Goal: Task Accomplishment & Management: Use online tool/utility

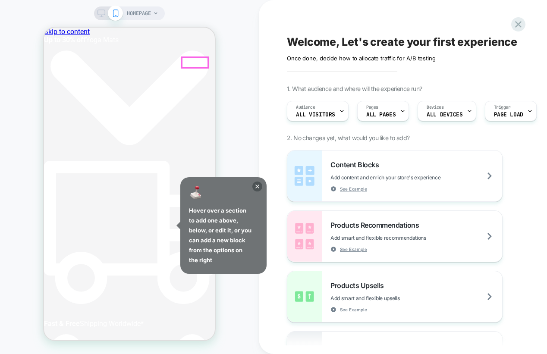
scroll to position [0, 180]
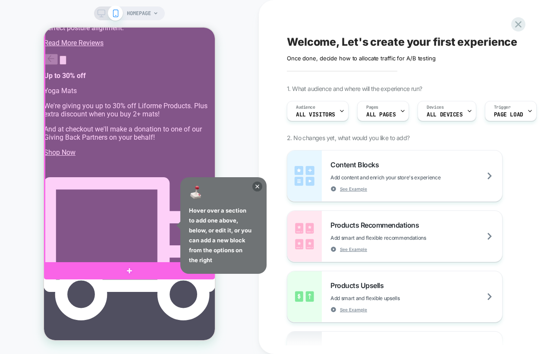
click at [135, 243] on div at bounding box center [130, 130] width 171 height 267
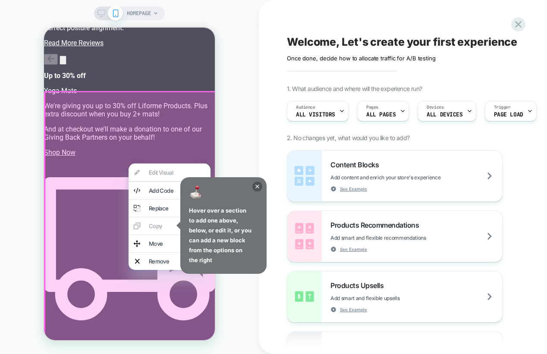
click at [106, 241] on div at bounding box center [130, 225] width 173 height 269
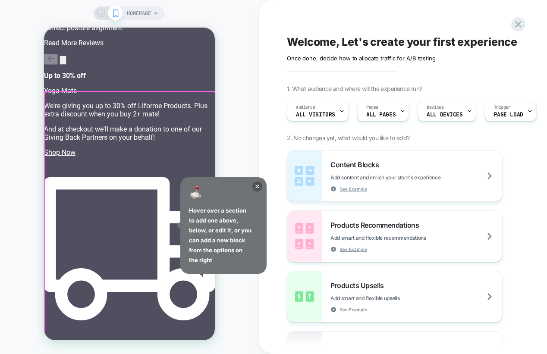
click at [118, 241] on div at bounding box center [130, 225] width 171 height 267
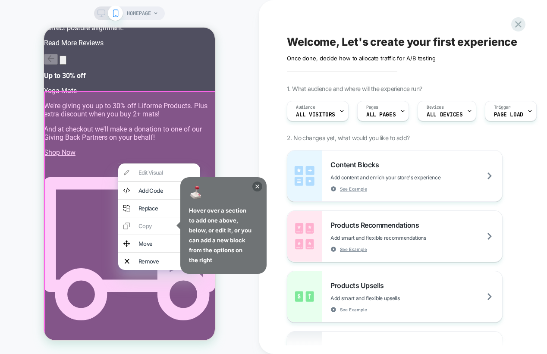
click at [104, 239] on div at bounding box center [130, 225] width 173 height 269
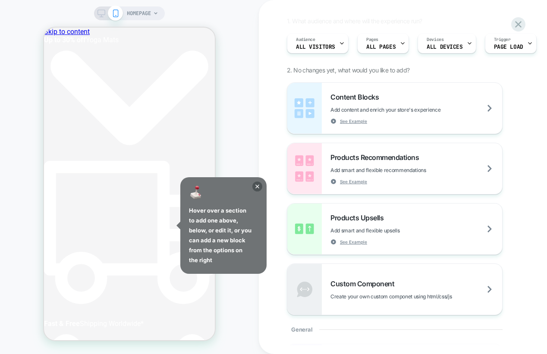
click at [106, 15] on div at bounding box center [109, 13] width 22 height 8
click at [152, 12] on div "HOMEPAGE" at bounding box center [142, 13] width 31 height 14
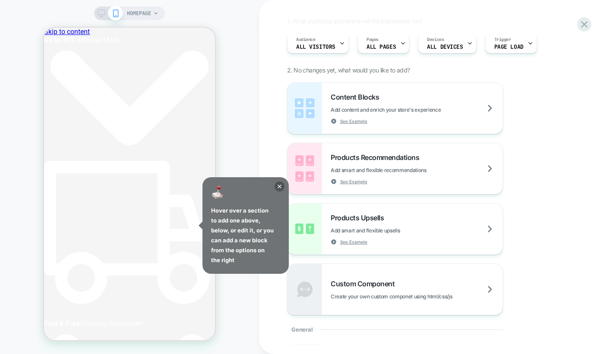
drag, startPoint x: 248, startPoint y: 85, endPoint x: 144, endPoint y: 3, distance: 132.4
click at [247, 84] on div "HOMEPAGE" at bounding box center [129, 177] width 259 height 337
click at [154, 11] on icon at bounding box center [155, 13] width 5 height 5
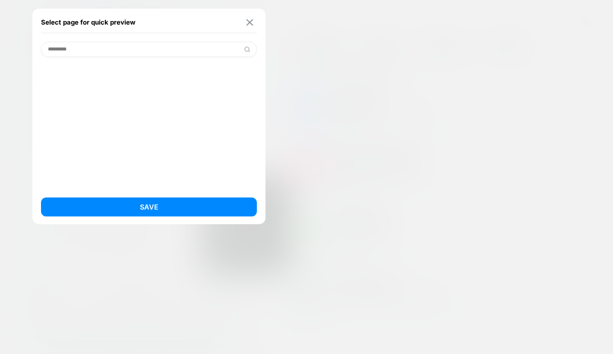
type input "*********"
click at [250, 22] on img at bounding box center [249, 22] width 7 height 6
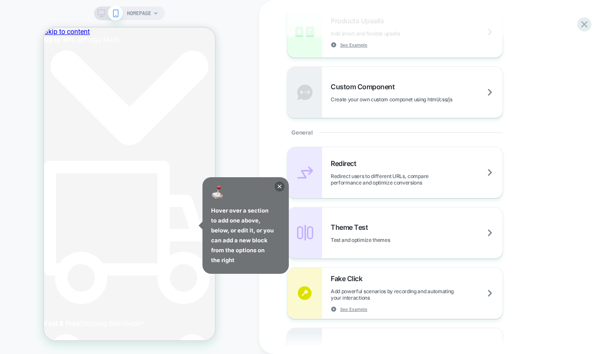
click at [147, 7] on span "HOMEPAGE" at bounding box center [139, 13] width 24 height 14
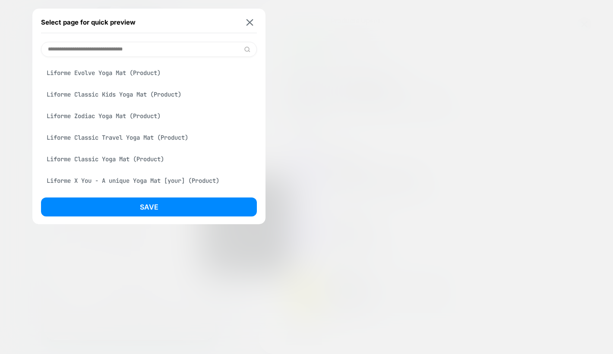
click at [123, 158] on div "Liforme Classic Yoga Mat (Product)" at bounding box center [149, 159] width 216 height 16
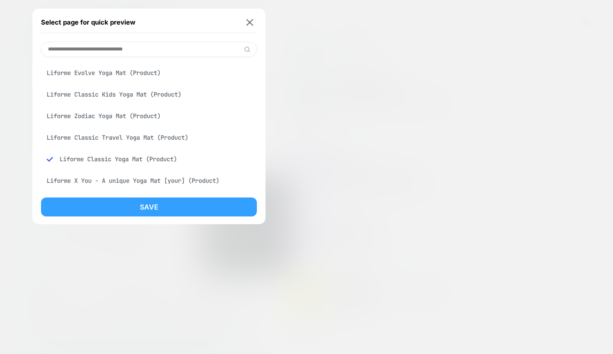
click at [170, 211] on button "Save" at bounding box center [149, 207] width 216 height 19
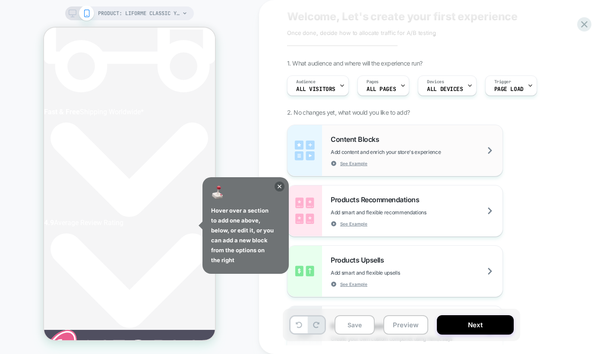
click at [378, 139] on span "Content Blocks" at bounding box center [357, 139] width 53 height 9
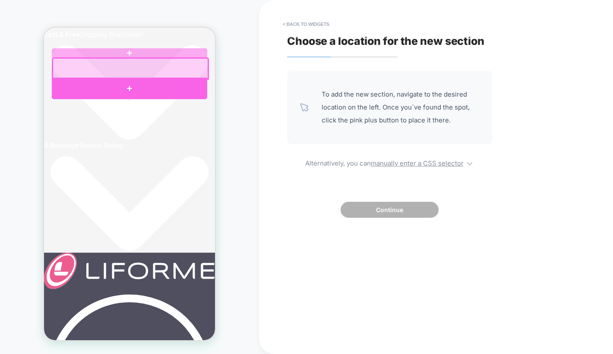
scroll to position [0, 324]
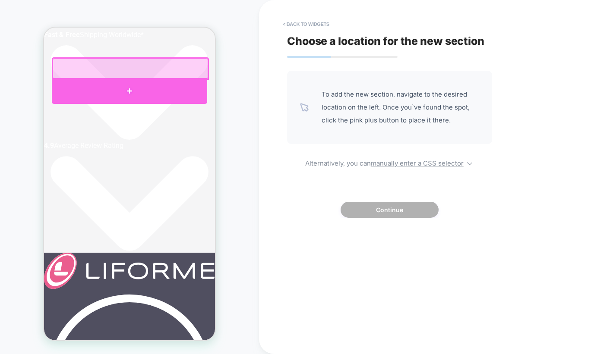
click at [129, 88] on div at bounding box center [129, 91] width 155 height 26
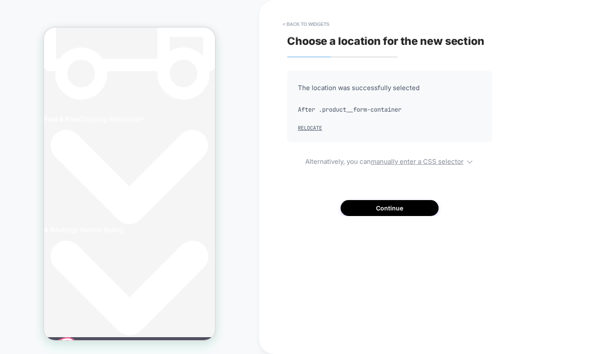
scroll to position [0, 0]
click at [400, 210] on button "Continue" at bounding box center [389, 208] width 98 height 16
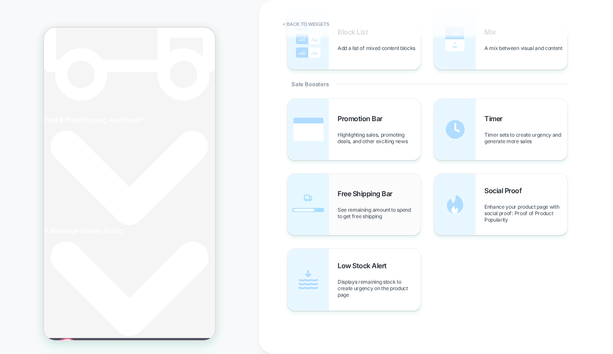
click at [364, 193] on span "Free Shipping Bar" at bounding box center [366, 193] width 59 height 9
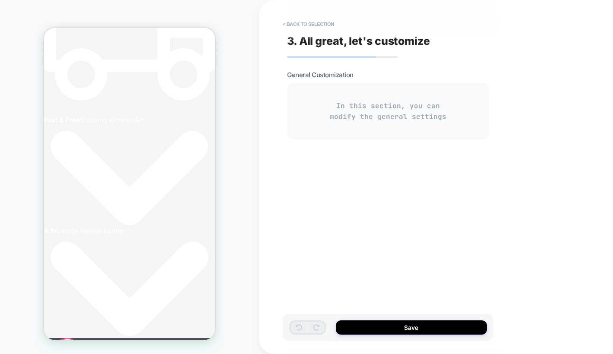
type textarea "*"
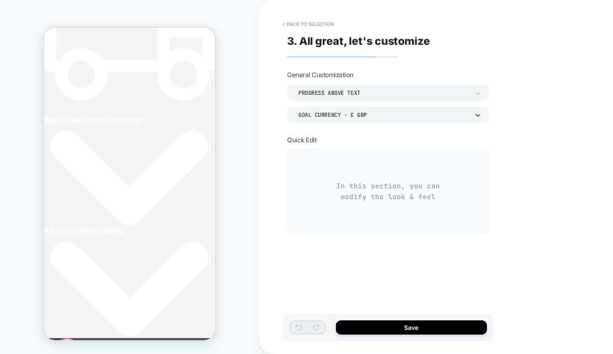
click at [369, 115] on div "Goal Currency - £ GBP" at bounding box center [383, 114] width 171 height 7
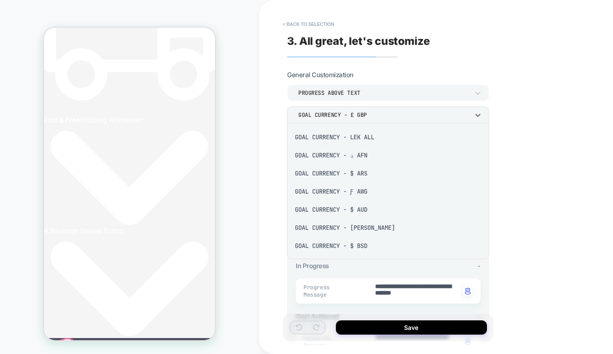
click at [511, 137] on div at bounding box center [306, 177] width 613 height 354
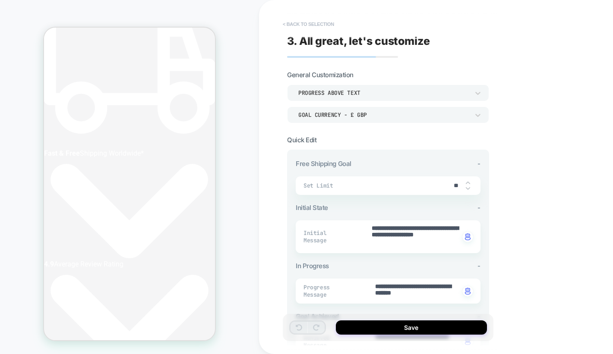
click at [283, 28] on button "< Back to selection" at bounding box center [308, 24] width 60 height 14
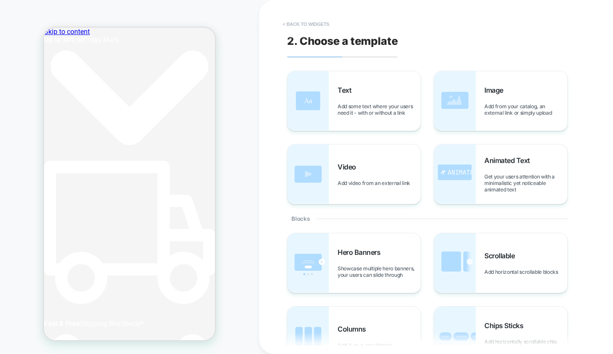
click at [290, 27] on button "< Back to widgets" at bounding box center [305, 24] width 55 height 14
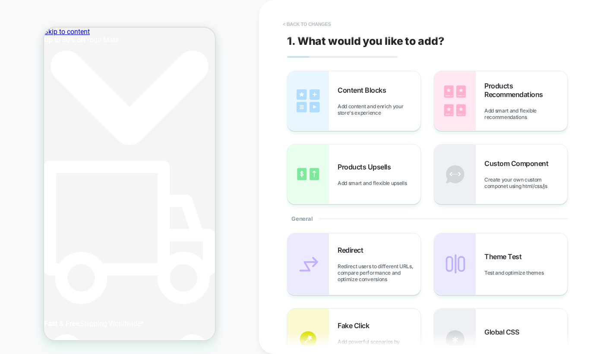
click at [299, 23] on button "< Back to changes" at bounding box center [306, 24] width 57 height 14
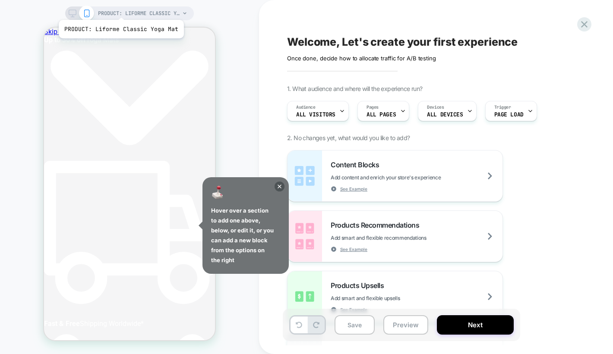
click at [120, 9] on span "PRODUCT: Liforme Classic Yoga Mat" at bounding box center [139, 13] width 82 height 14
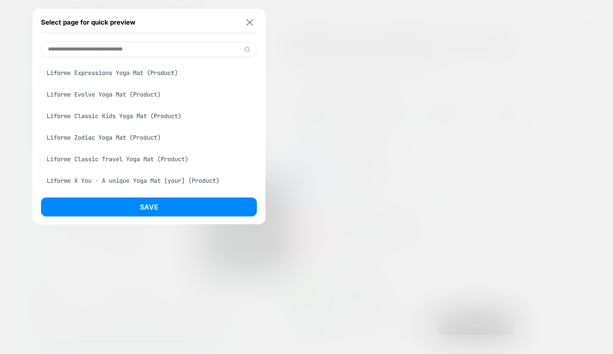
click at [257, 25] on div "Select page for quick preview Liforme Classic Yoga Mat (Product) Yoga Pads (Col…" at bounding box center [148, 117] width 233 height 216
click at [250, 23] on img at bounding box center [249, 22] width 7 height 6
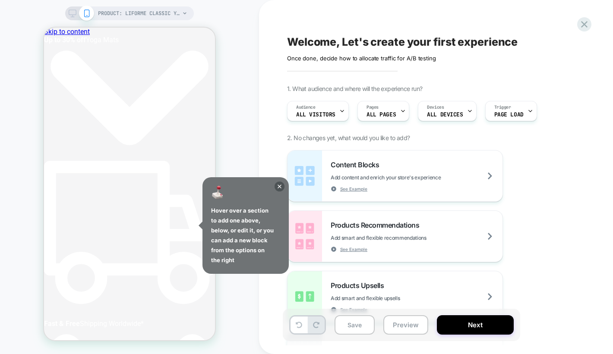
click at [229, 151] on div "PRODUCT: Liforme Classic Yoga Mat PRODUCT: Liforme Classic Yoga Mat" at bounding box center [129, 177] width 259 height 337
click at [118, 5] on div "PRODUCT: Liforme Classic Yoga Mat PRODUCT: Liforme Classic Yoga Mat" at bounding box center [129, 177] width 259 height 354
click at [121, 9] on span "PRODUCT: Liforme Classic Yoga Mat" at bounding box center [139, 13] width 82 height 14
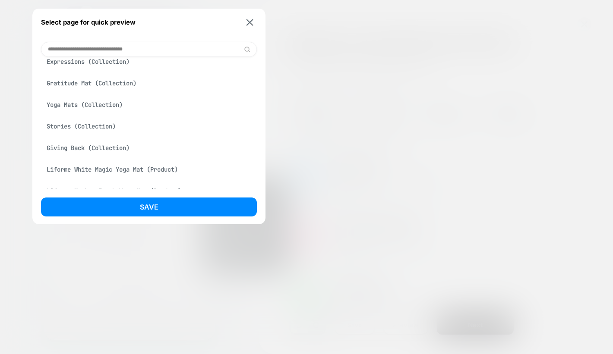
scroll to position [0, 44]
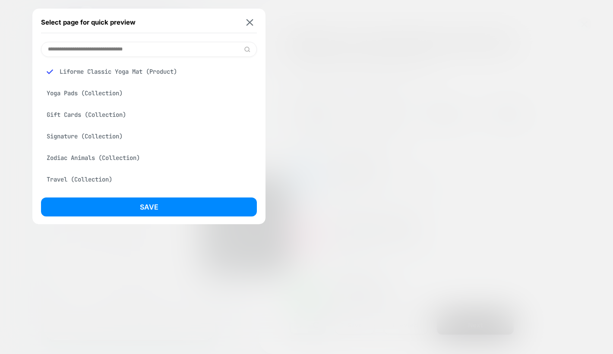
click at [106, 47] on input at bounding box center [149, 49] width 216 height 15
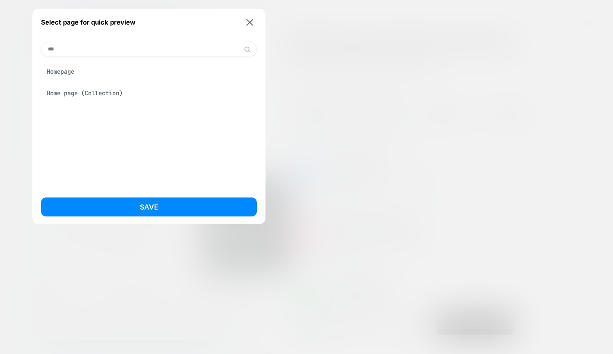
scroll to position [0, 324]
type input "***"
click at [104, 67] on div "Homepage" at bounding box center [149, 71] width 216 height 16
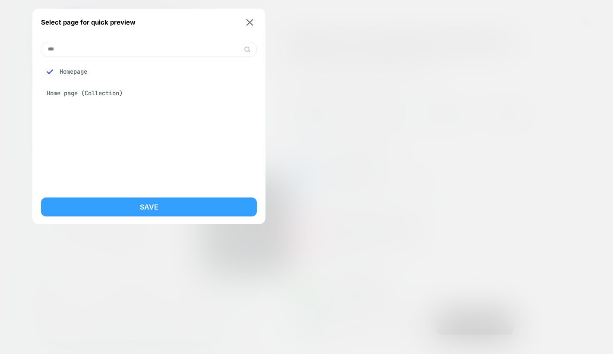
click at [170, 214] on button "Save" at bounding box center [149, 207] width 216 height 19
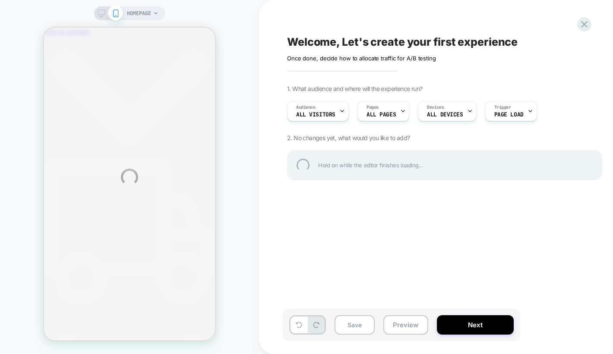
scroll to position [0, 49]
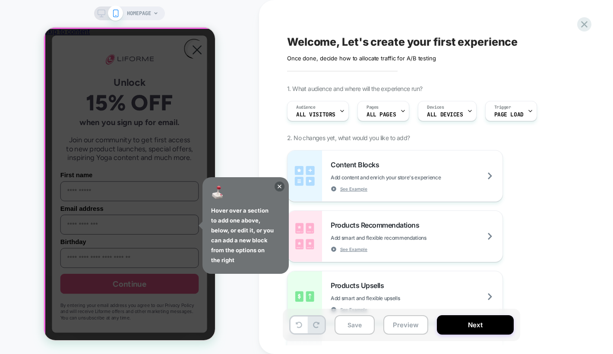
click at [207, 140] on div "Overlay" at bounding box center [129, 184] width 171 height 313
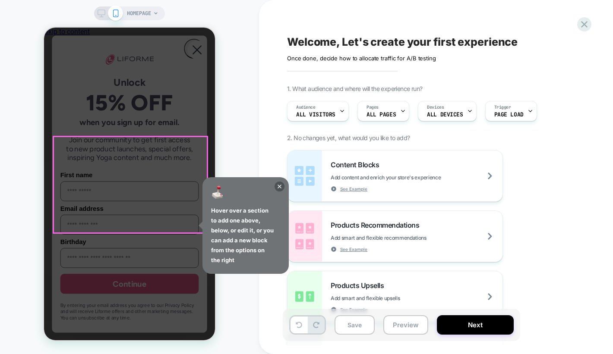
click at [53, 136] on yld-tag-host-campaign "Overlay" at bounding box center [53, 136] width 0 height 0
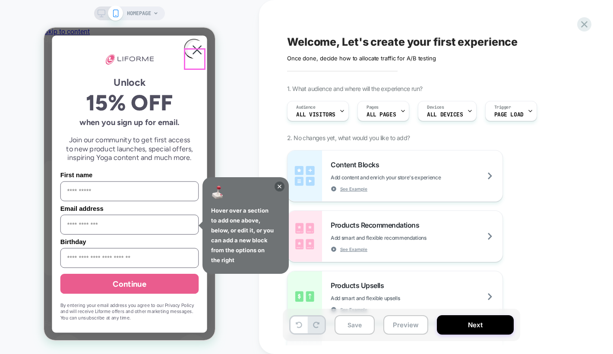
click at [196, 60] on circle "Close dialog" at bounding box center [197, 50] width 19 height 19
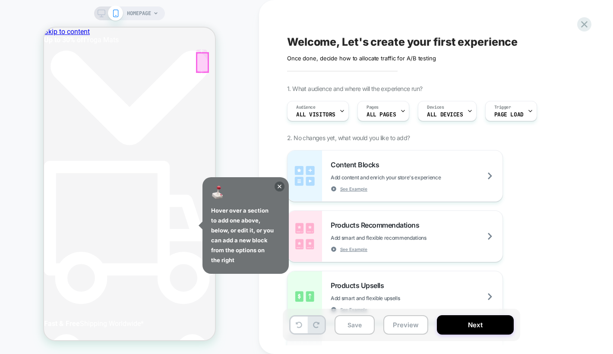
click at [202, 65] on div at bounding box center [202, 62] width 11 height 19
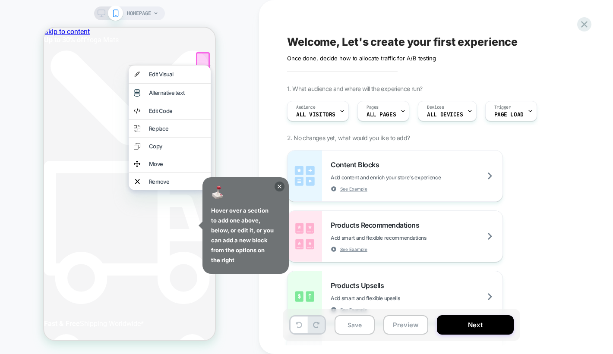
click at [202, 60] on div at bounding box center [203, 63] width 14 height 22
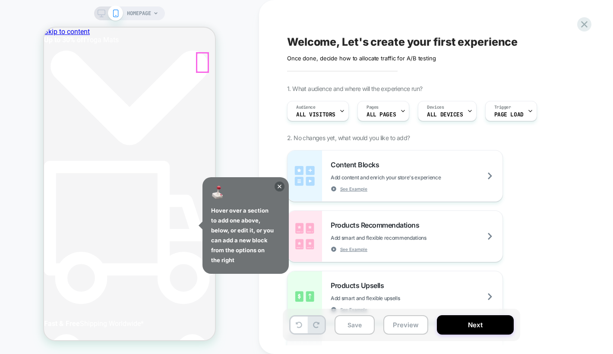
click at [200, 61] on div at bounding box center [202, 62] width 11 height 19
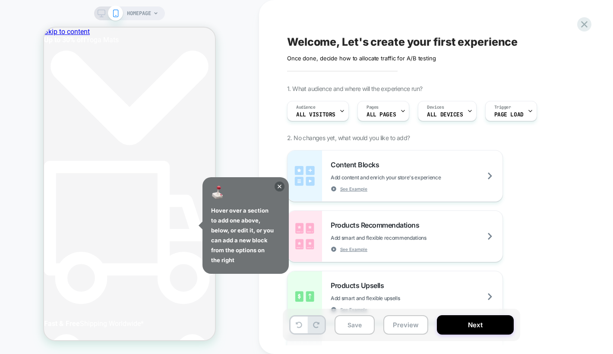
click at [222, 47] on div "HOMEPAGE" at bounding box center [129, 177] width 259 height 337
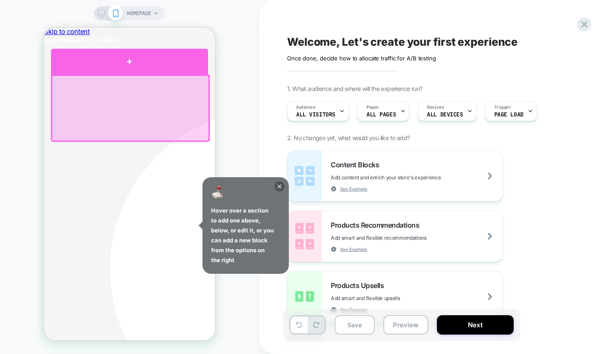
click at [157, 69] on div at bounding box center [129, 62] width 157 height 26
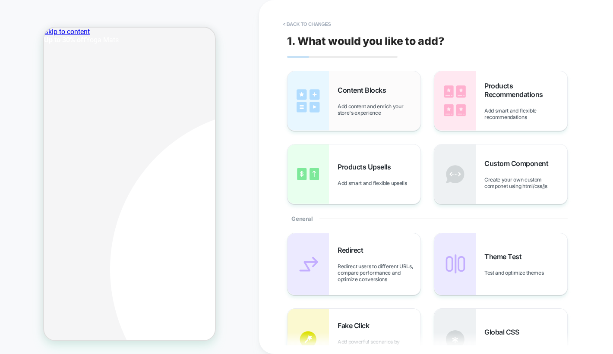
click at [357, 98] on div "Content Blocks Add content and enrich your store's experience" at bounding box center [378, 101] width 83 height 30
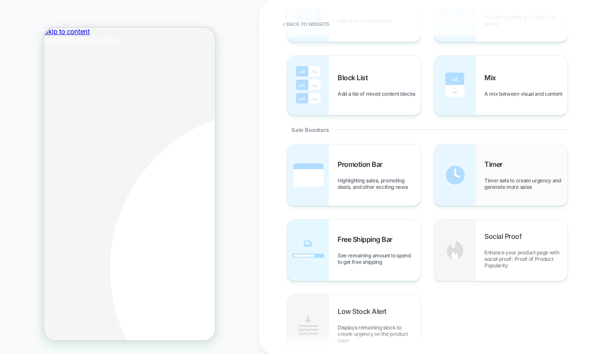
click at [489, 162] on span "Timer" at bounding box center [495, 164] width 22 height 9
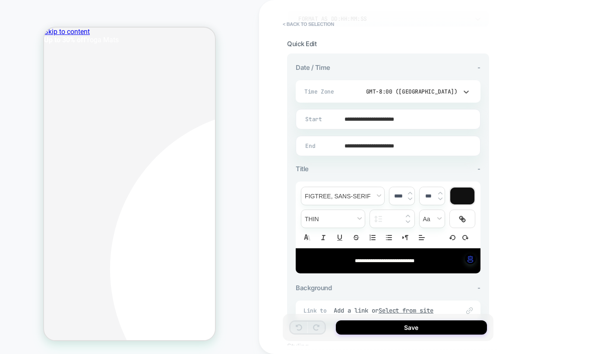
click at [419, 91] on div "GMT-8:00 (Los Angeles)" at bounding box center [406, 91] width 102 height 7
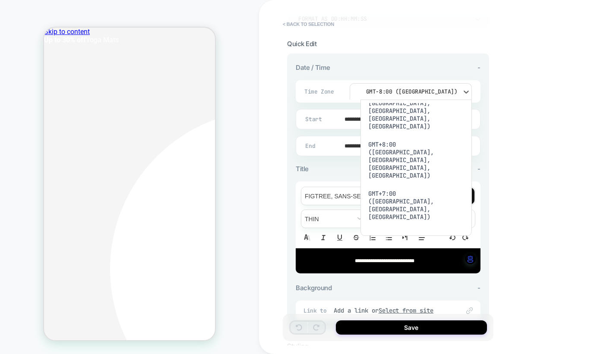
drag, startPoint x: 504, startPoint y: 116, endPoint x: 499, endPoint y: 115, distance: 4.8
click at [504, 115] on div at bounding box center [306, 177] width 613 height 354
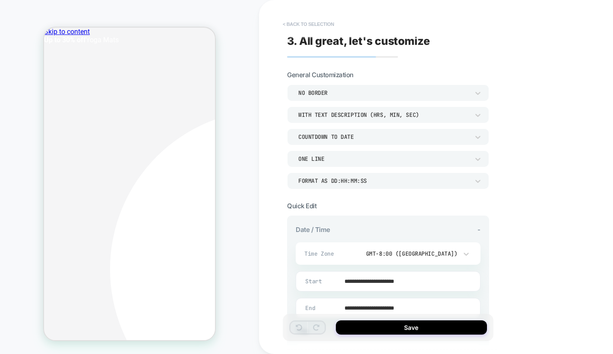
click at [286, 21] on button "< Back to selection" at bounding box center [308, 24] width 60 height 14
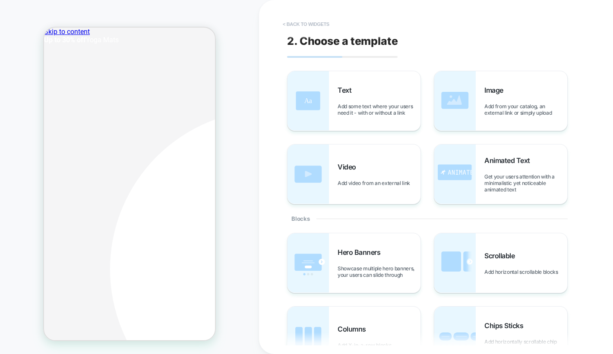
click at [302, 23] on button "< Back to widgets" at bounding box center [305, 24] width 55 height 14
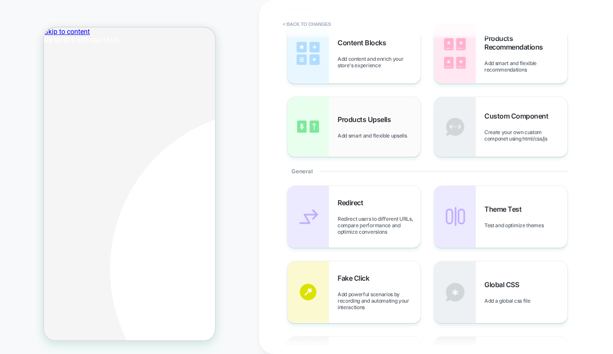
click at [357, 122] on span "Products Upsells" at bounding box center [365, 119] width 57 height 9
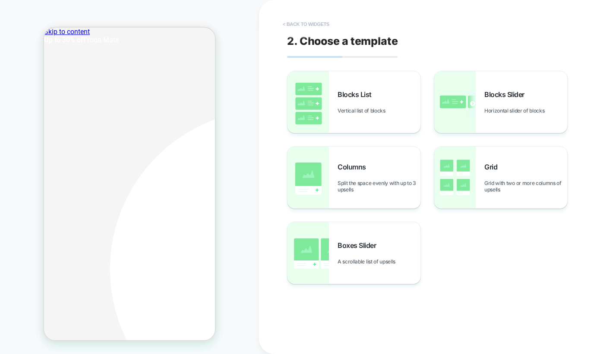
click at [296, 26] on button "< Back to widgets" at bounding box center [305, 24] width 55 height 14
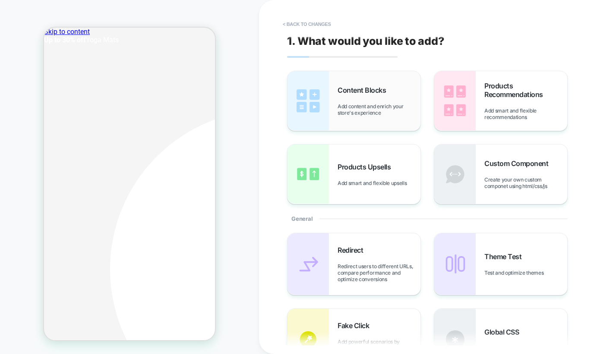
click at [365, 104] on span "Add content and enrich your store's experience" at bounding box center [378, 109] width 83 height 13
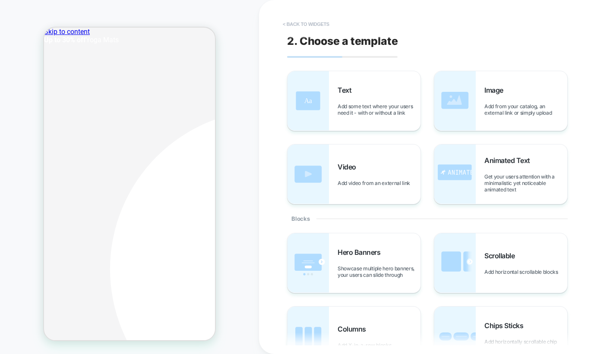
click at [297, 24] on button "< Back to widgets" at bounding box center [305, 24] width 55 height 14
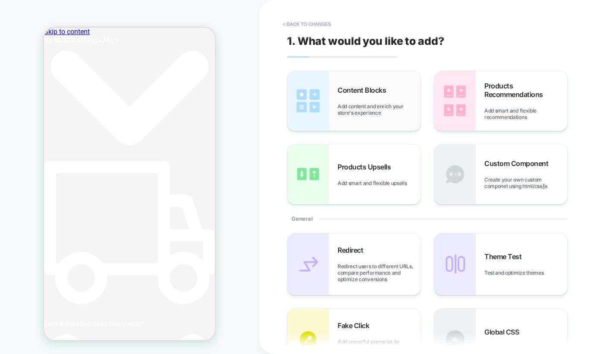
click at [355, 105] on span "Add content and enrich your store's experience" at bounding box center [378, 109] width 83 height 13
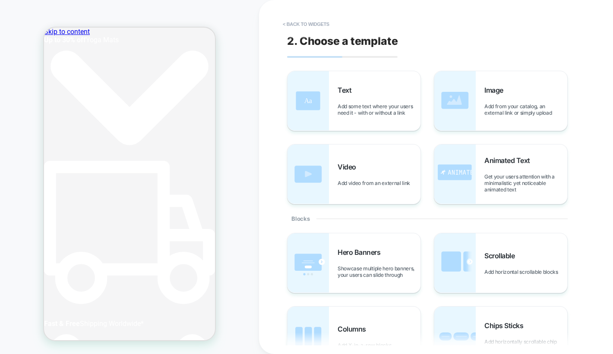
click at [362, 106] on span "Add some text where your users need it - with or without a link" at bounding box center [378, 109] width 83 height 13
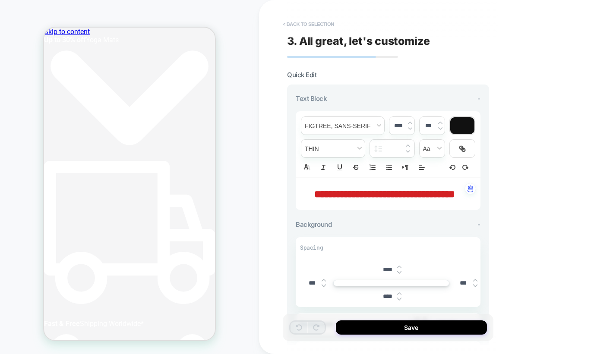
click at [293, 22] on button "< Back to selection" at bounding box center [308, 24] width 60 height 14
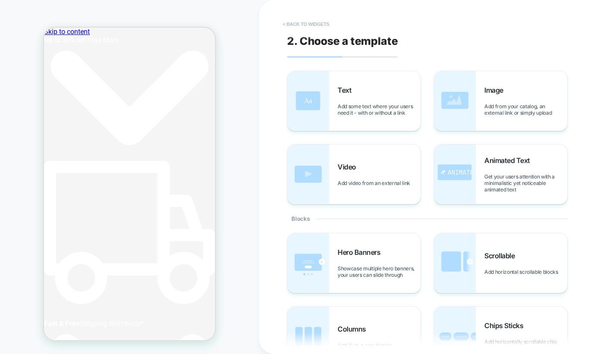
click at [292, 26] on button "< Back to widgets" at bounding box center [305, 24] width 55 height 14
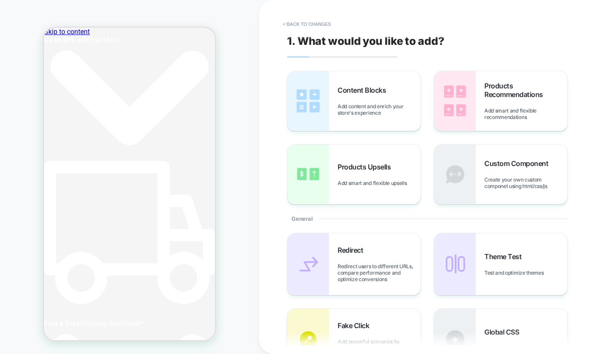
click at [292, 26] on button "< Back to changes" at bounding box center [306, 24] width 57 height 14
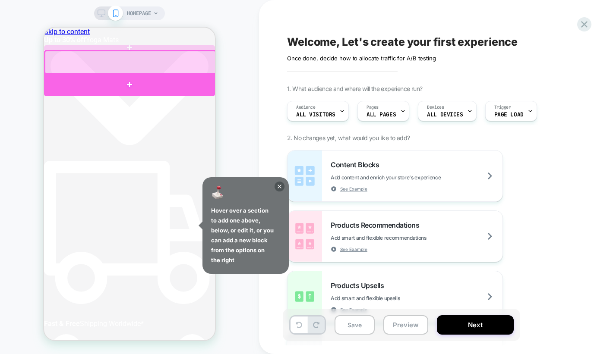
click at [205, 82] on div at bounding box center [129, 84] width 171 height 23
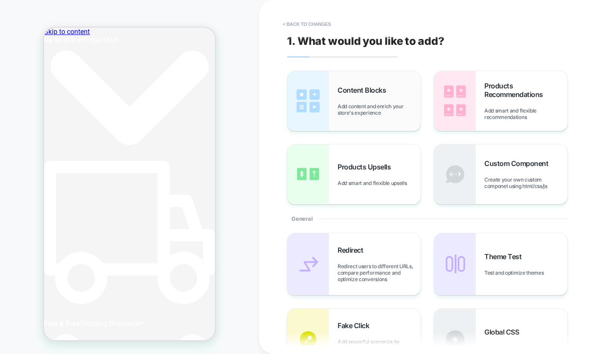
click at [375, 102] on div "Content Blocks Add content and enrich your store's experience" at bounding box center [378, 101] width 83 height 30
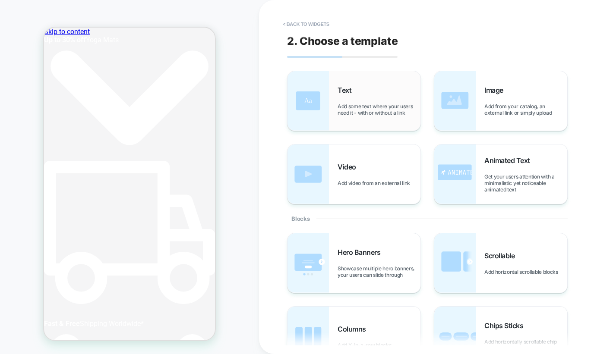
click at [342, 101] on div "Text Add some text where your users need it - with or without a link" at bounding box center [378, 101] width 83 height 30
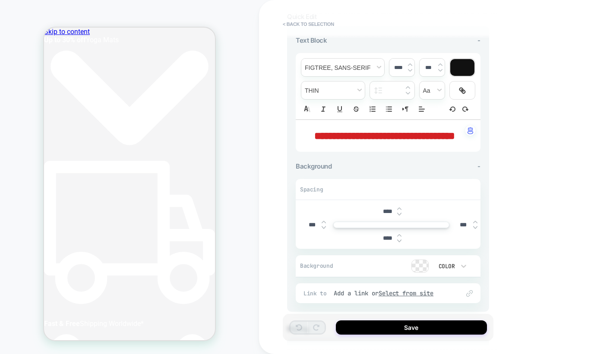
click at [360, 143] on p "**********" at bounding box center [384, 136] width 161 height 15
type input "****"
click at [361, 137] on span "**********" at bounding box center [384, 136] width 141 height 10
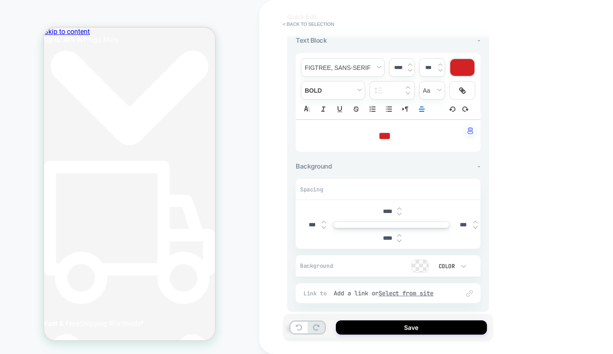
click at [374, 116] on div "**********" at bounding box center [388, 86] width 185 height 66
drag, startPoint x: 374, startPoint y: 116, endPoint x: 375, endPoint y: 120, distance: 4.5
click at [374, 116] on div "**********" at bounding box center [388, 86] width 185 height 66
click at [378, 132] on span "***" at bounding box center [384, 136] width 12 height 10
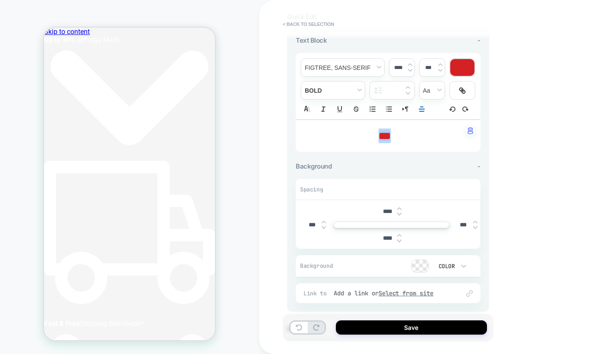
click at [378, 132] on span "***" at bounding box center [384, 136] width 12 height 10
click at [403, 69] on input "****" at bounding box center [398, 67] width 18 height 6
drag, startPoint x: 394, startPoint y: 68, endPoint x: 384, endPoint y: 68, distance: 10.8
click at [384, 68] on div "**********" at bounding box center [388, 86] width 185 height 66
click at [407, 35] on div "**********" at bounding box center [388, 169] width 202 height 286
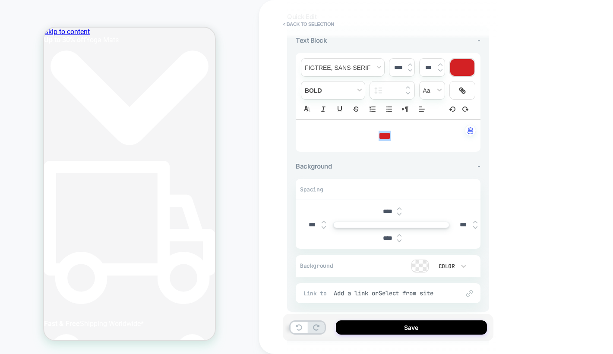
type input "****"
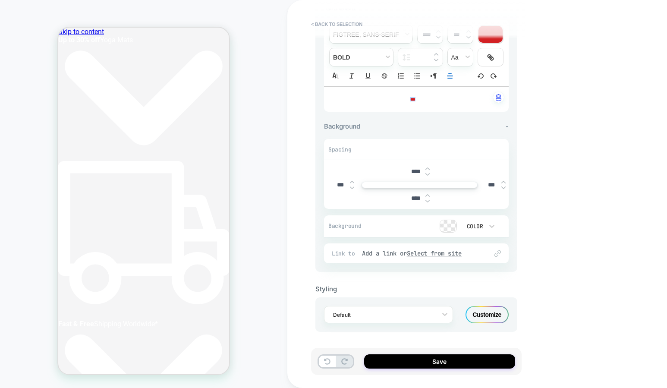
click at [415, 172] on input "****" at bounding box center [415, 171] width 19 height 7
click at [411, 172] on input "****" at bounding box center [415, 171] width 19 height 7
type input "****"
click at [414, 199] on input "****" at bounding box center [415, 198] width 19 height 7
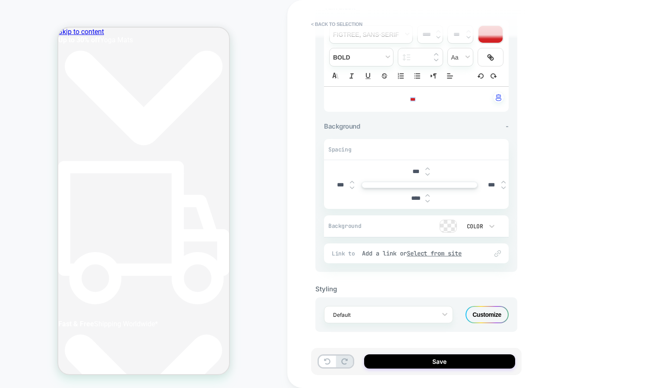
scroll to position [0, 548]
type input "***"
click at [555, 177] on div "**********" at bounding box center [477, 194] width 380 height 388
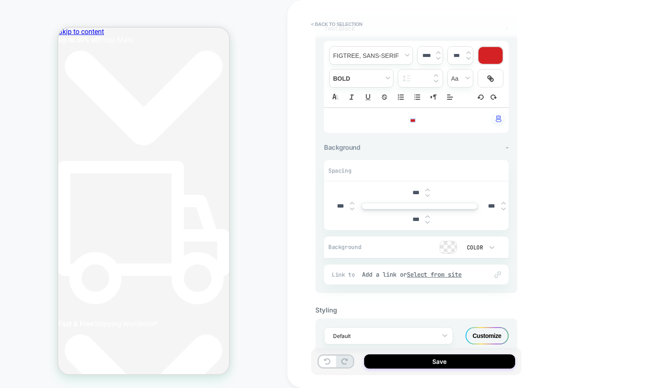
scroll to position [59, 0]
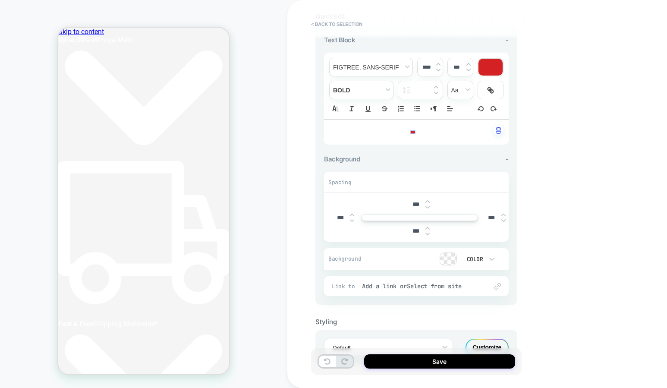
click at [439, 134] on p "***" at bounding box center [413, 132] width 161 height 8
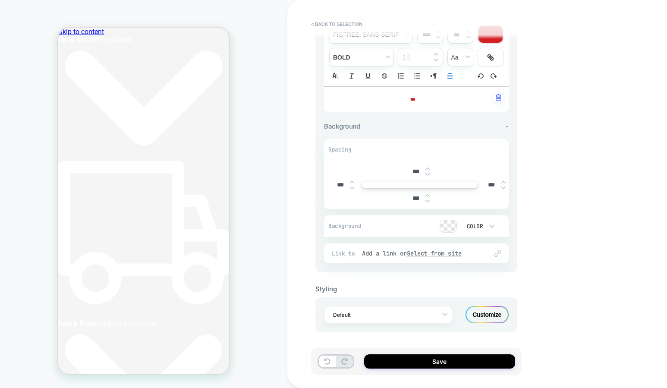
scroll to position [0, 126]
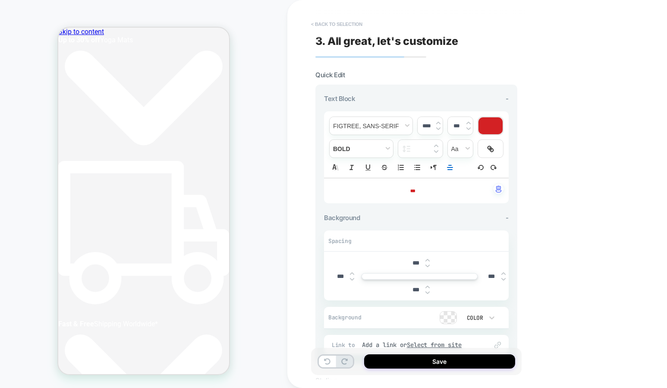
click at [334, 21] on button "< Back to selection" at bounding box center [337, 24] width 60 height 14
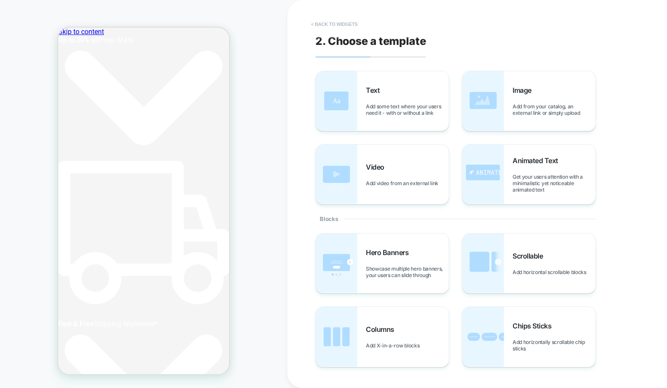
click at [338, 20] on button "< Back to widgets" at bounding box center [334, 24] width 55 height 14
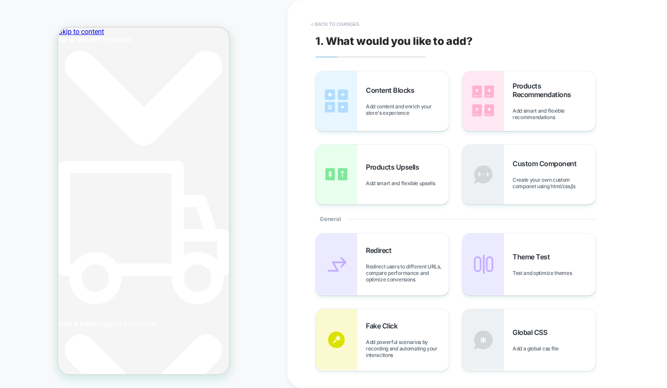
click at [333, 24] on button "< Back to changes" at bounding box center [335, 24] width 57 height 14
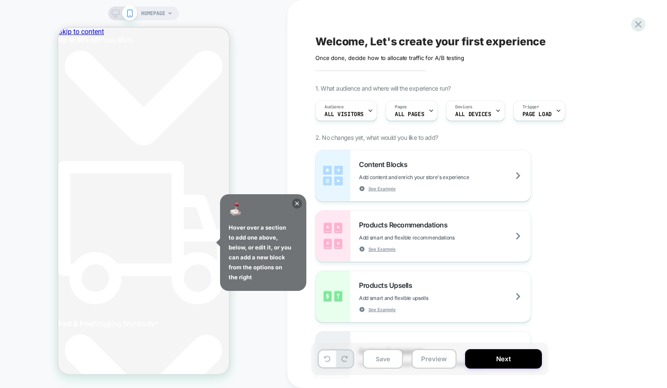
click at [264, 63] on div "HOMEPAGE" at bounding box center [143, 194] width 287 height 371
click at [158, 12] on span "HOMEPAGE" at bounding box center [153, 13] width 24 height 14
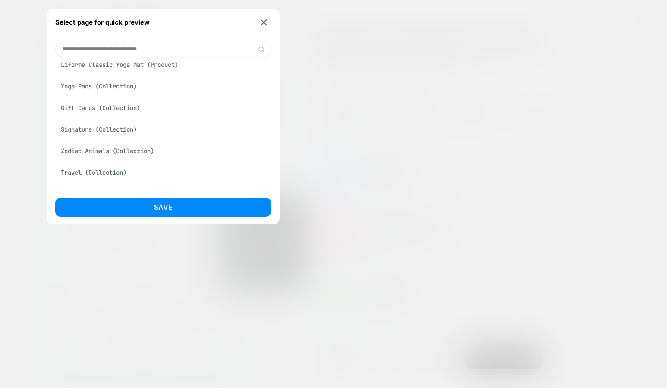
click at [108, 132] on div "Signature (Collection)" at bounding box center [163, 129] width 216 height 16
drag, startPoint x: 168, startPoint y: 205, endPoint x: 179, endPoint y: 205, distance: 10.8
click at [168, 205] on button "Save" at bounding box center [163, 207] width 216 height 19
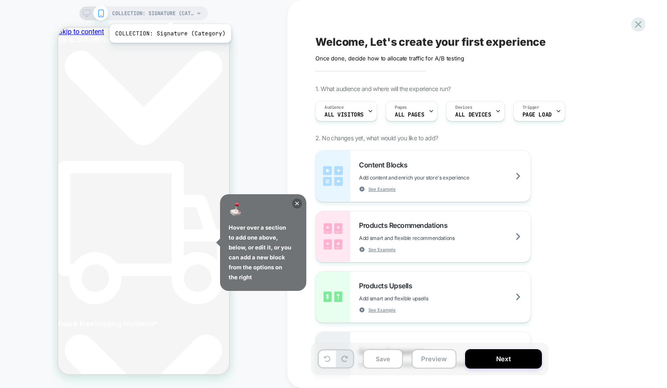
click at [169, 13] on span "COLLECTION: Signature (Category)" at bounding box center [153, 13] width 82 height 14
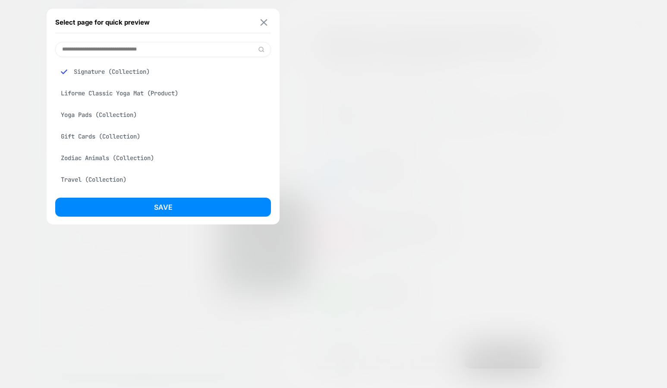
click at [263, 19] on img at bounding box center [264, 22] width 7 height 6
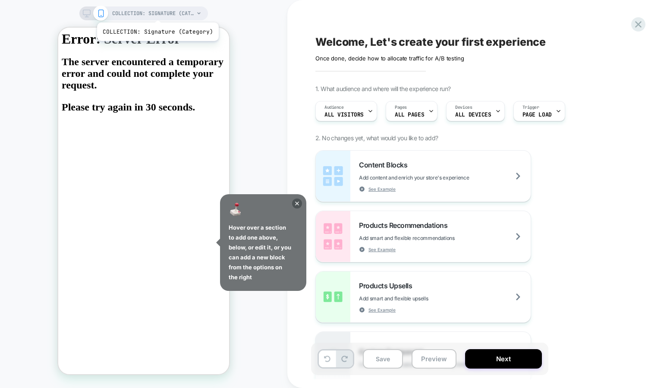
click at [157, 12] on span "COLLECTION: Signature (Category)" at bounding box center [153, 13] width 82 height 14
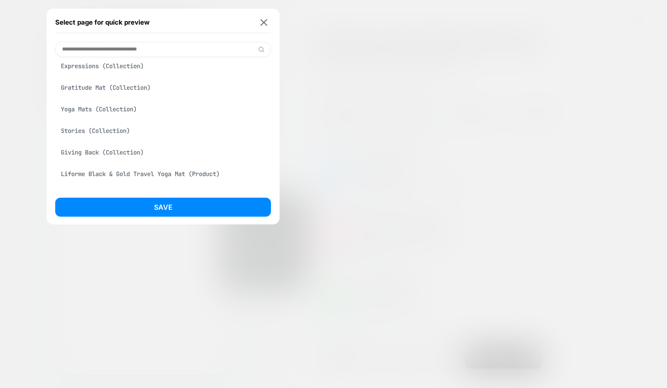
click at [120, 107] on div "Yoga Mats (Collection)" at bounding box center [163, 109] width 216 height 16
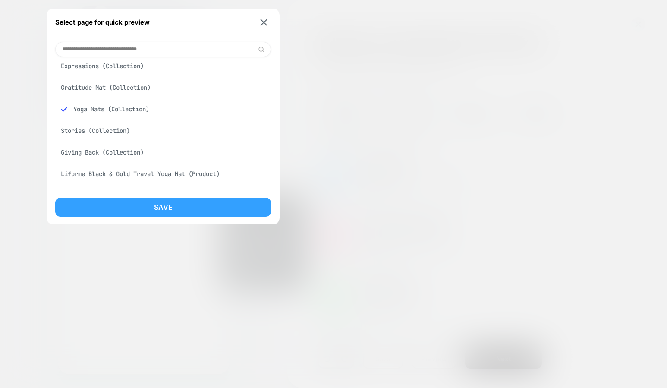
click at [220, 214] on button "Save" at bounding box center [163, 207] width 216 height 19
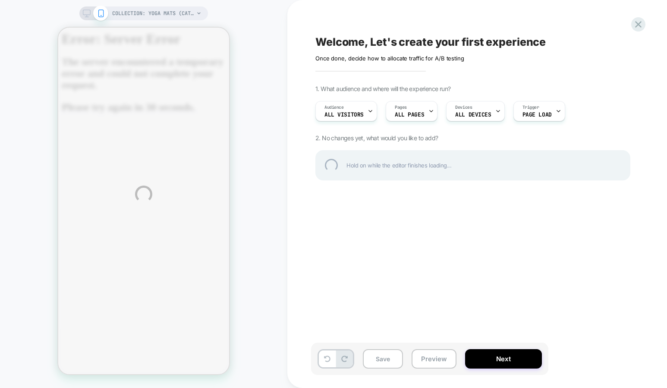
scroll to position [0, 0]
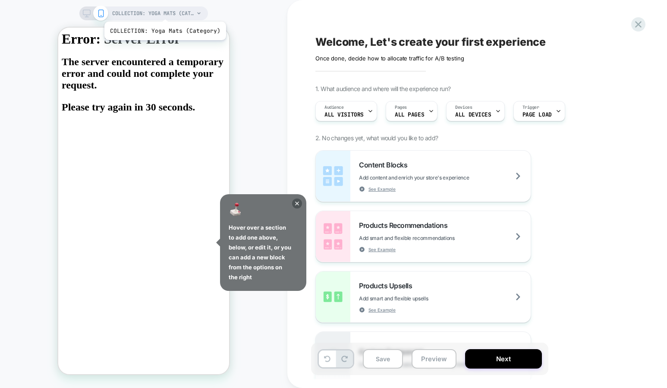
click at [164, 11] on span "COLLECTION: Yoga Mats (Category)" at bounding box center [153, 13] width 82 height 14
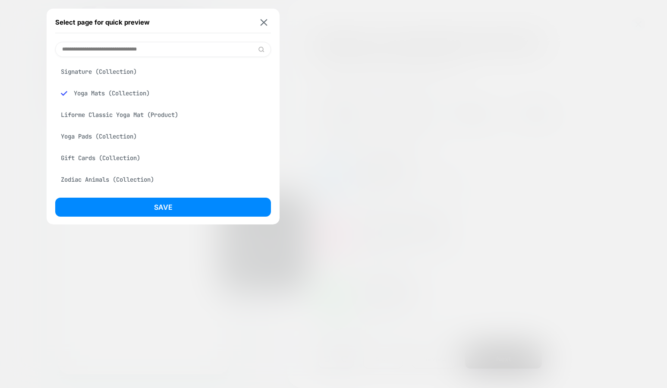
click at [136, 46] on input at bounding box center [163, 49] width 216 height 15
paste input "**********"
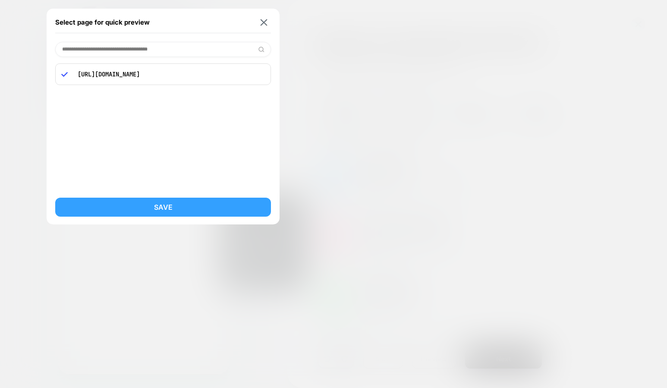
type input "**********"
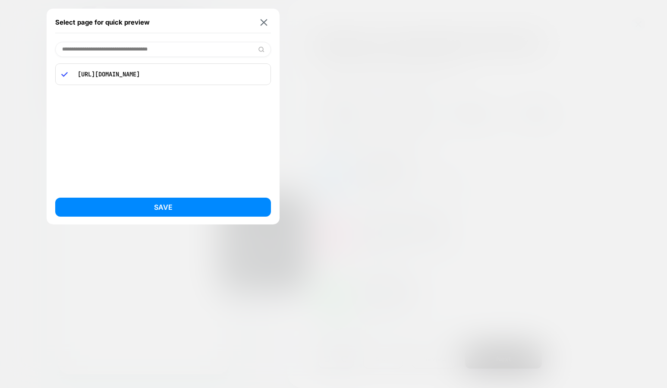
click at [207, 200] on button "Save" at bounding box center [163, 207] width 216 height 19
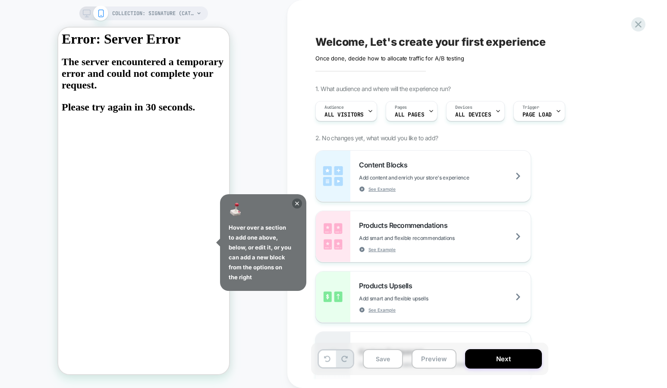
click at [83, 14] on icon at bounding box center [87, 13] width 8 height 8
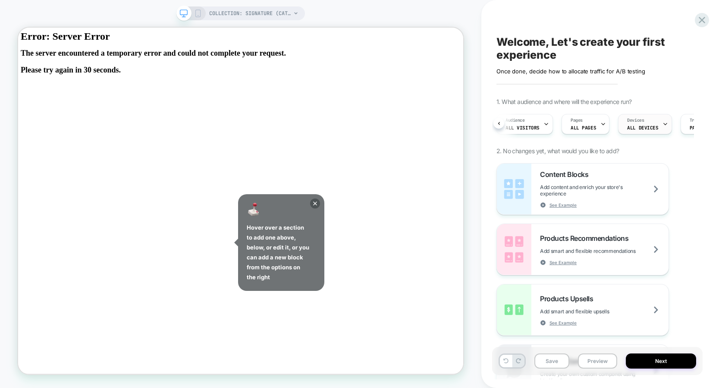
scroll to position [0, 49]
click at [642, 125] on span "Page Load" at bounding box center [653, 128] width 25 height 6
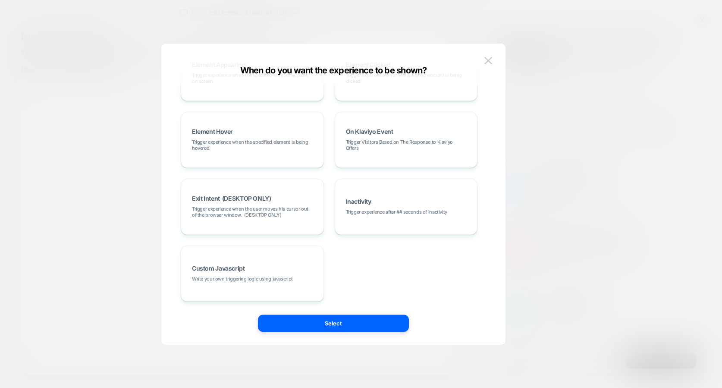
scroll to position [0, 0]
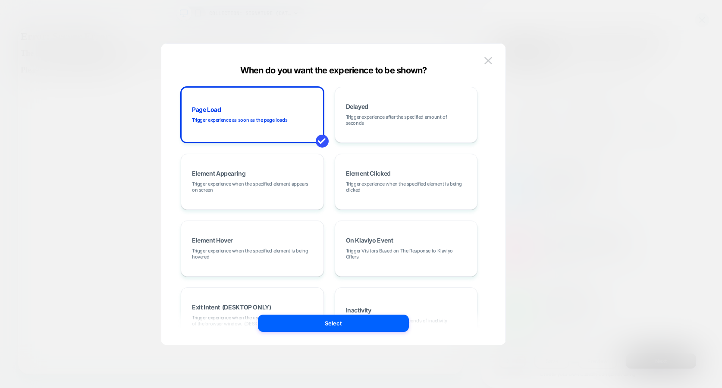
click at [497, 62] on div "When do you want the experience to be shown? Page Load Trigger experience as so…" at bounding box center [333, 198] width 344 height 293
click at [487, 60] on img at bounding box center [489, 60] width 8 height 7
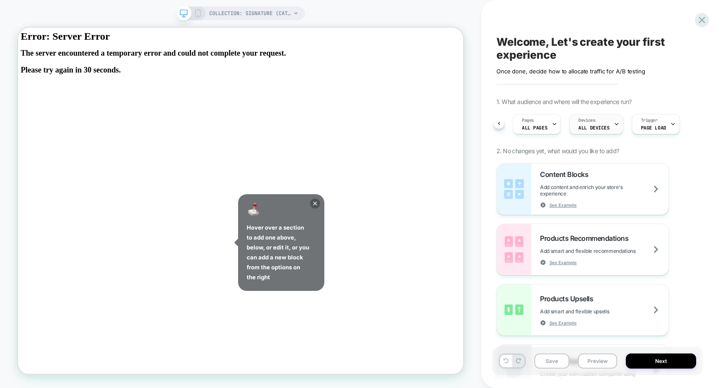
drag, startPoint x: 566, startPoint y: 135, endPoint x: 583, endPoint y: 132, distance: 17.3
click at [569, 134] on div "Audience All Visitors Pages ALL PAGES Devices ALL DEVICES Trigger Page Load" at bounding box center [593, 124] width 202 height 29
click at [591, 125] on span "ALL DEVICES" at bounding box center [594, 128] width 31 height 6
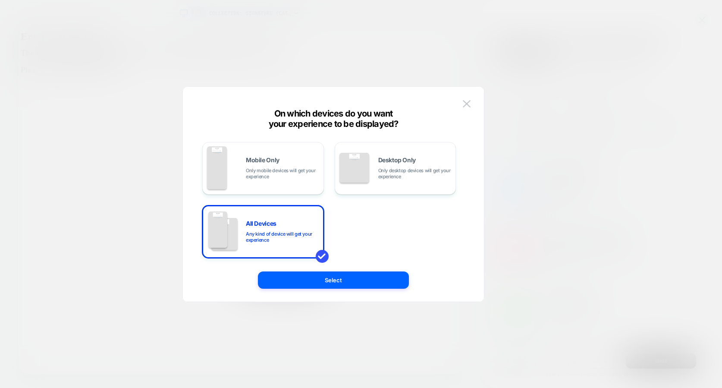
drag, startPoint x: 494, startPoint y: 95, endPoint x: 467, endPoint y: 102, distance: 27.1
click at [492, 95] on div at bounding box center [361, 194] width 722 height 388
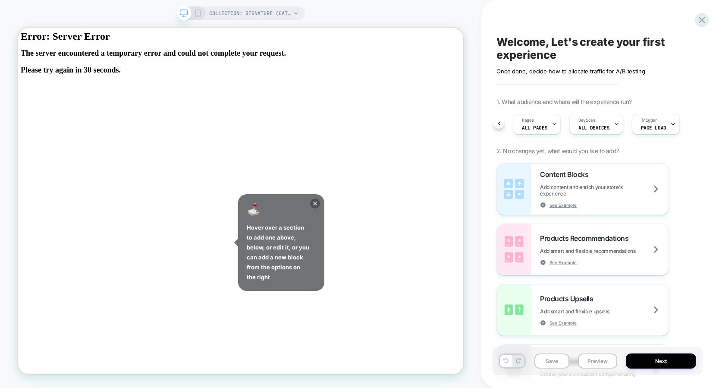
click at [467, 102] on div "COLLECTION: Signature (Category) COLLECTION: Signature (Category)" at bounding box center [241, 194] width 482 height 371
click at [561, 121] on div "Audience All Visitors Pages ALL PAGES Devices ALL DEVICES Trigger Page Load" at bounding box center [593, 124] width 202 height 29
click at [641, 125] on span "Page Load" at bounding box center [653, 127] width 25 height 6
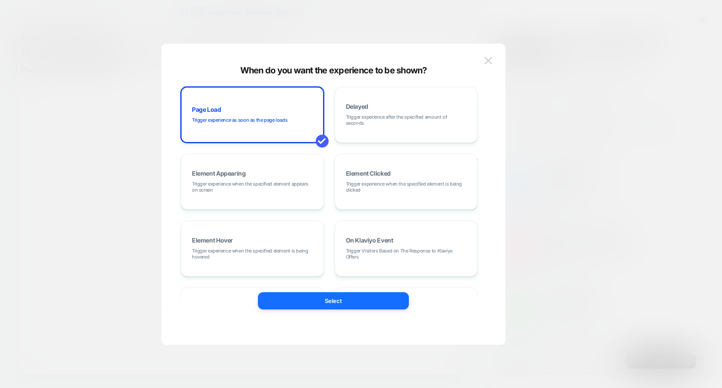
click at [594, 98] on div at bounding box center [361, 194] width 722 height 388
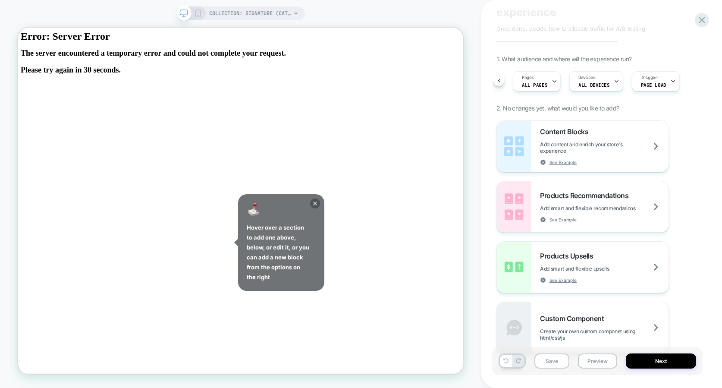
scroll to position [49, 0]
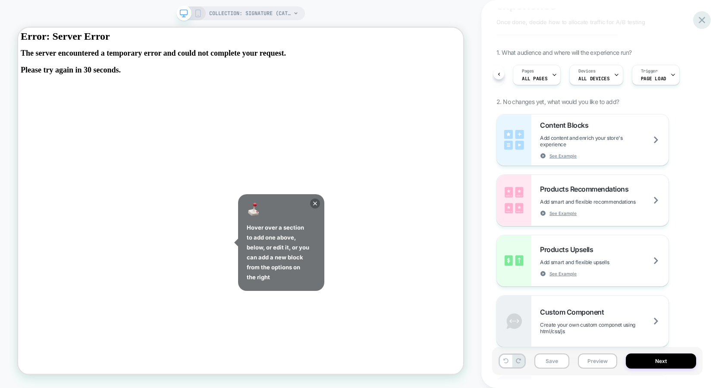
click at [667, 19] on icon at bounding box center [702, 20] width 12 height 12
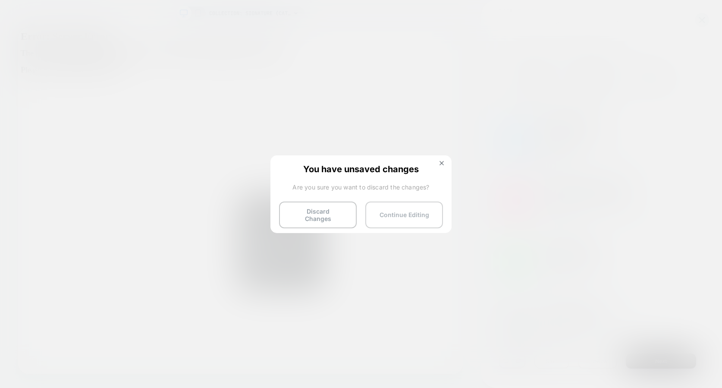
click at [407, 211] on button "Continue Editing" at bounding box center [404, 215] width 78 height 27
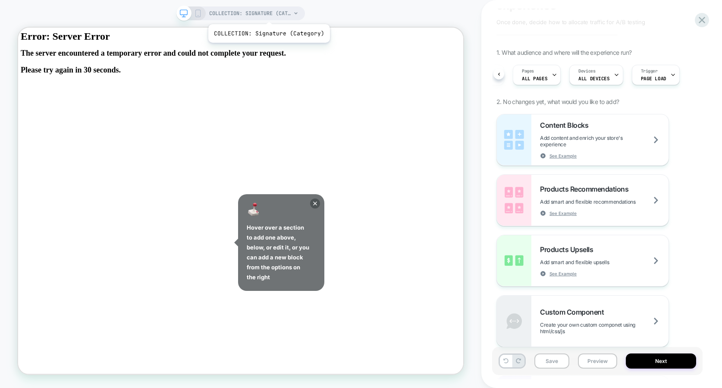
click at [268, 13] on span "COLLECTION: Signature (Category)" at bounding box center [250, 13] width 82 height 14
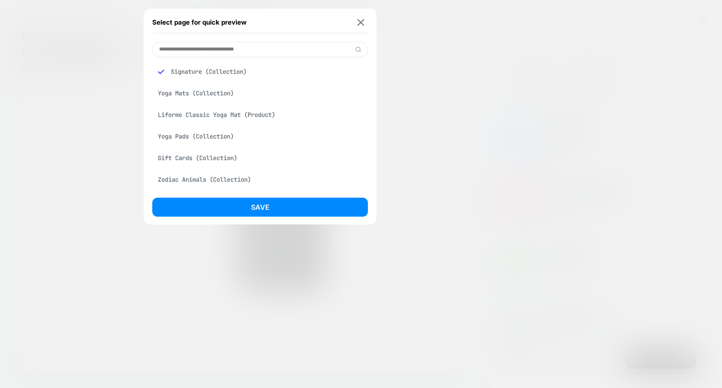
click at [235, 93] on div "Yoga Mats (Collection)" at bounding box center [260, 93] width 216 height 16
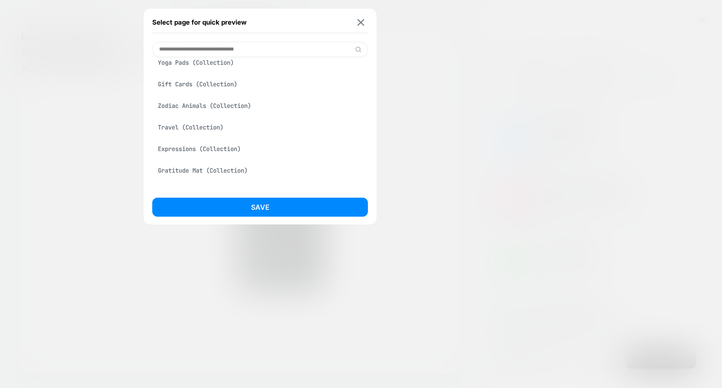
drag, startPoint x: 356, startPoint y: 26, endPoint x: 90, endPoint y: 340, distance: 411.5
click at [356, 27] on div "Select page for quick preview" at bounding box center [260, 23] width 216 height 22
click at [309, 164] on div "Gratitude Mat (Collection)" at bounding box center [260, 170] width 216 height 16
click at [245, 173] on div "Gratitude Mat (Collection)" at bounding box center [260, 170] width 216 height 16
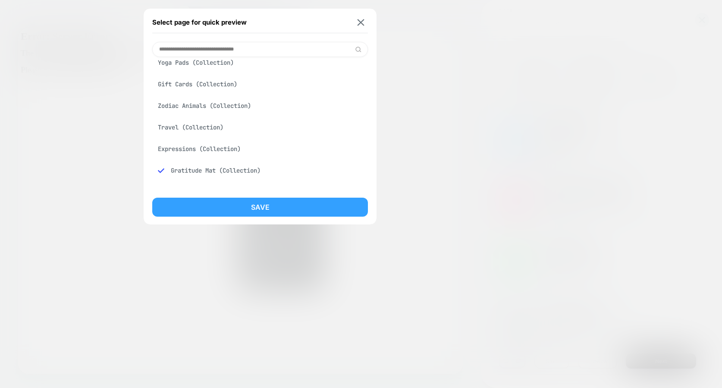
click at [258, 212] on button "Save" at bounding box center [260, 207] width 216 height 19
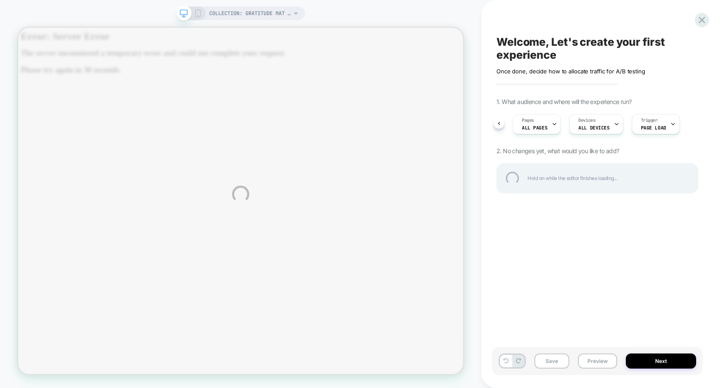
scroll to position [0, 0]
click at [332, 58] on div "COLLECTION: Gratitude Mat (Category) COLLECTION: Gratitude Mat (Category) Welco…" at bounding box center [361, 194] width 722 height 388
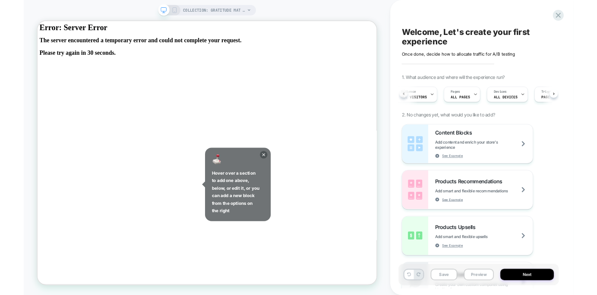
scroll to position [0, 1]
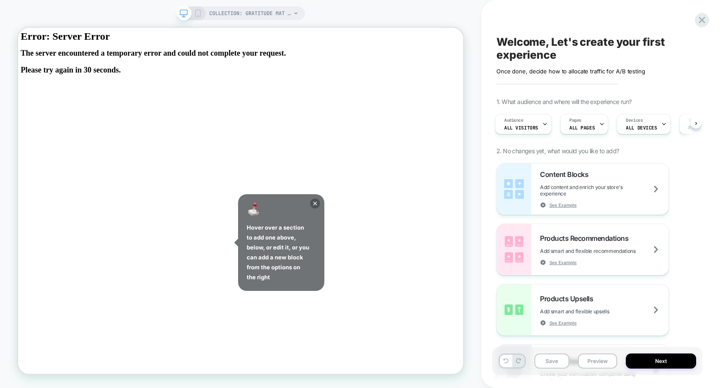
click at [558, 52] on div "Welcome, Let's create your first experience Click to edit experience details On…" at bounding box center [598, 55] width 202 height 40
click at [276, 12] on span "COLLECTION: Gratitude Mat (Category)" at bounding box center [250, 13] width 82 height 14
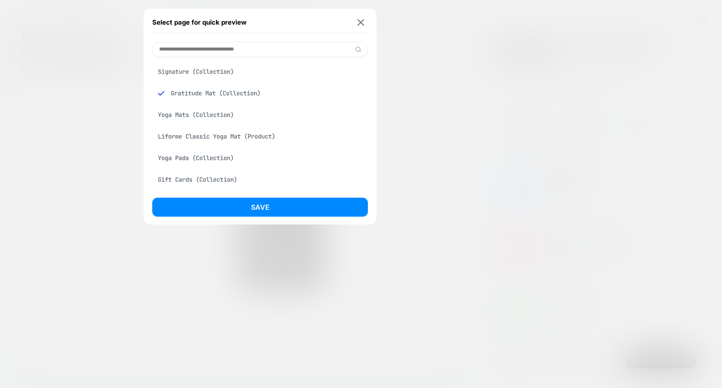
click at [375, 19] on div "Select page for quick preview Signature (Collection) Gratitude Mat (Collection)…" at bounding box center [260, 117] width 233 height 216
click at [361, 22] on img at bounding box center [361, 22] width 7 height 6
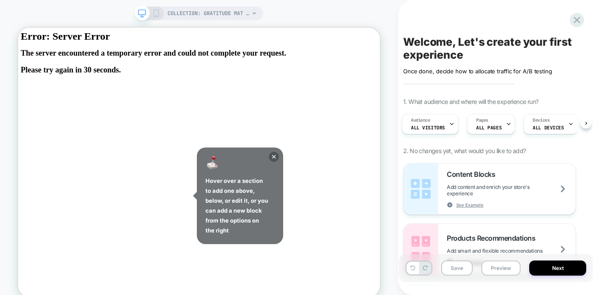
click at [334, 119] on body "Error: Server Error The server encountered a temporary error and could not comp…" at bounding box center [260, 203] width 476 height 344
click at [458, 114] on body "Error: Server Error The server encountered a temporary error and could not comp…" at bounding box center [260, 203] width 476 height 344
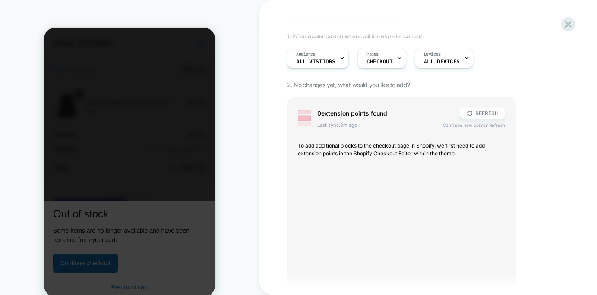
scroll to position [52, 0]
click at [485, 110] on button "REFRESH" at bounding box center [482, 114] width 45 height 11
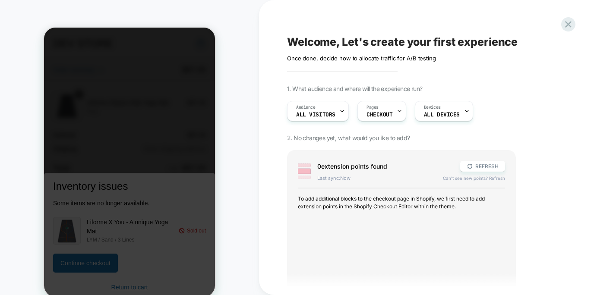
scroll to position [0, 0]
click at [495, 169] on button "REFRESH" at bounding box center [482, 166] width 45 height 11
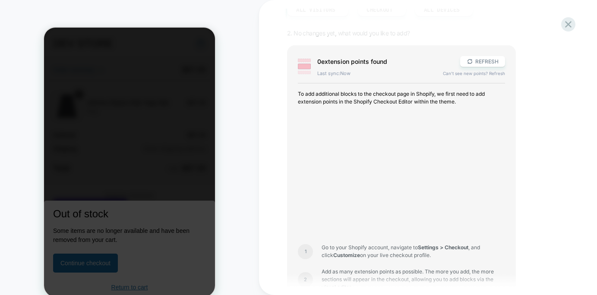
scroll to position [105, 0]
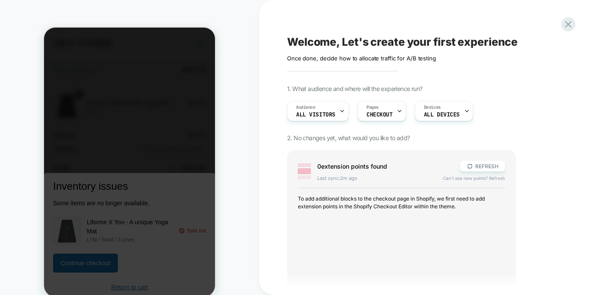
click at [240, 104] on div "CHECKOUT" at bounding box center [129, 155] width 259 height 293
click at [479, 162] on button "REFRESH" at bounding box center [482, 166] width 45 height 11
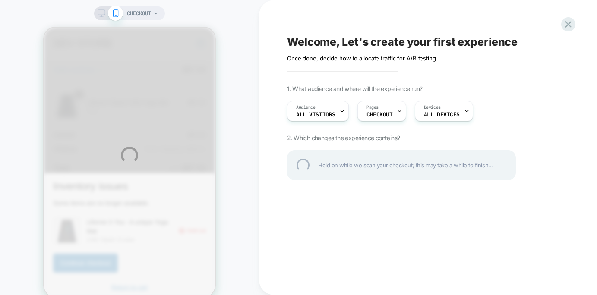
click at [342, 176] on div "CHECKOUT Welcome, Let's create your first experience Click to edit experience d…" at bounding box center [298, 155] width 597 height 311
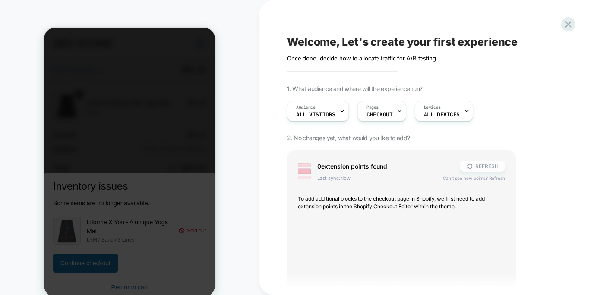
click at [491, 163] on button "REFRESH" at bounding box center [482, 166] width 45 height 11
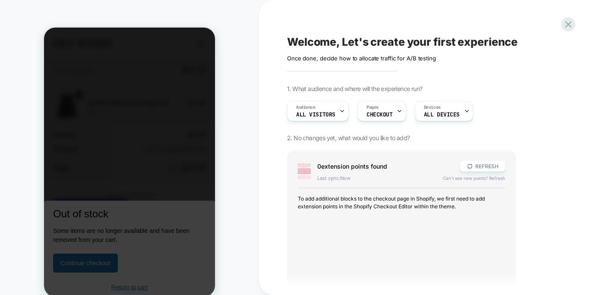
scroll to position [87, 0]
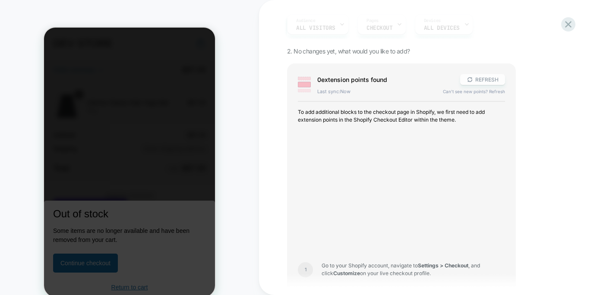
click at [476, 79] on button "REFRESH" at bounding box center [482, 79] width 45 height 11
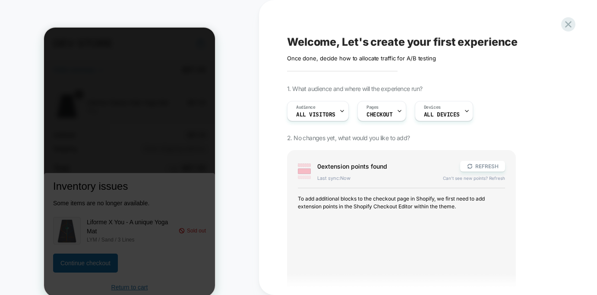
scroll to position [0, 0]
click at [321, 65] on div "Welcome, Let's create your first experience Click to edit experience details On…" at bounding box center [445, 148] width 324 height 278
click at [242, 48] on div "CHECKOUT" at bounding box center [129, 155] width 259 height 293
click at [572, 28] on icon at bounding box center [568, 25] width 12 height 12
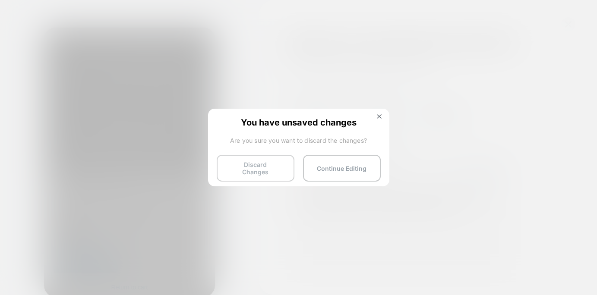
click at [263, 168] on button "Discard Changes" at bounding box center [256, 168] width 78 height 27
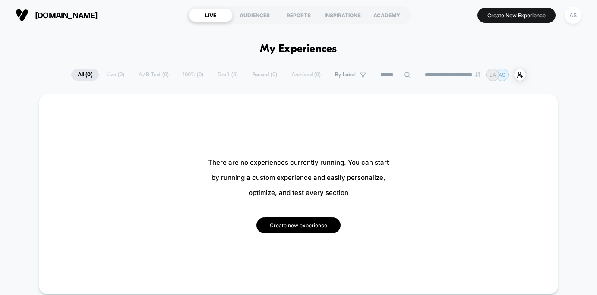
click at [298, 225] on button "Create new experience" at bounding box center [298, 225] width 84 height 16
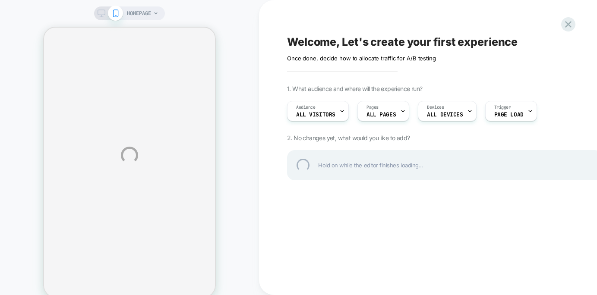
click at [154, 6] on div "HOMEPAGE Welcome, Let's create your first experience Click to edit experience d…" at bounding box center [298, 155] width 597 height 311
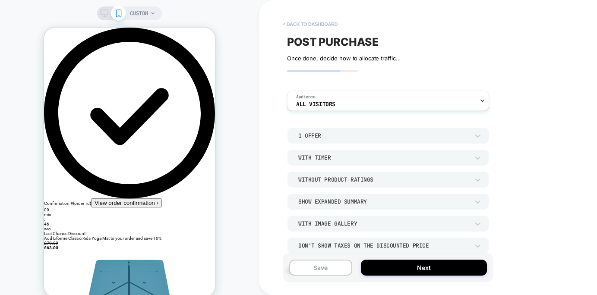
click at [297, 19] on button "< back to dashboard" at bounding box center [309, 24] width 63 height 14
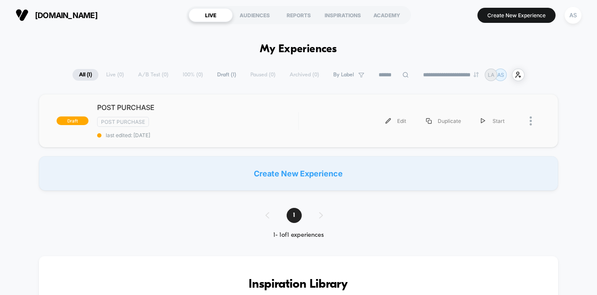
click at [522, 122] on div at bounding box center [527, 120] width 26 height 19
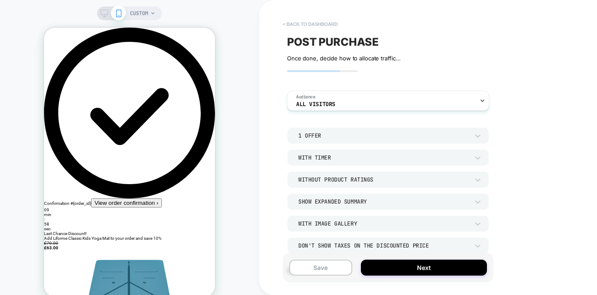
click at [308, 31] on button "< back to dashboard" at bounding box center [309, 24] width 63 height 14
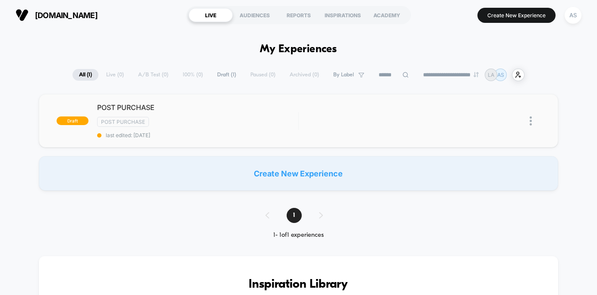
click at [529, 123] on img at bounding box center [530, 121] width 2 height 9
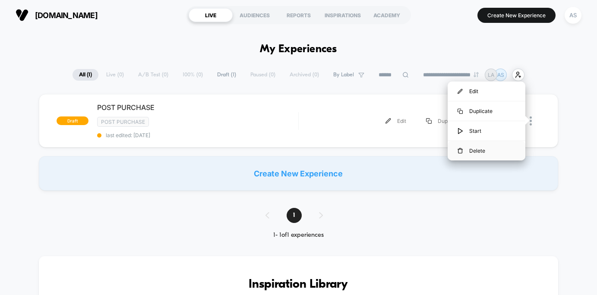
click at [488, 154] on div "Delete" at bounding box center [486, 150] width 78 height 19
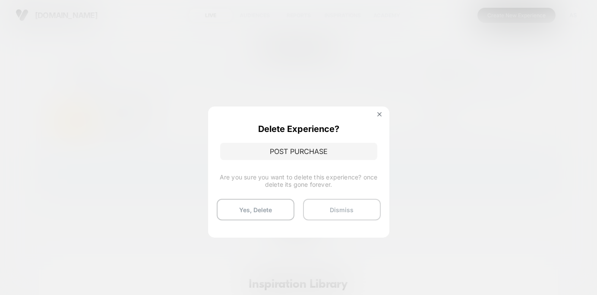
click at [328, 205] on button "Dismiss" at bounding box center [342, 210] width 78 height 22
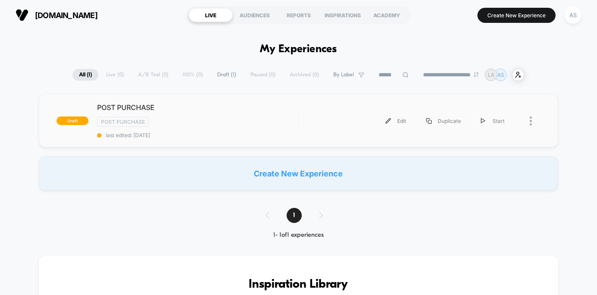
click at [528, 118] on div at bounding box center [527, 120] width 26 height 19
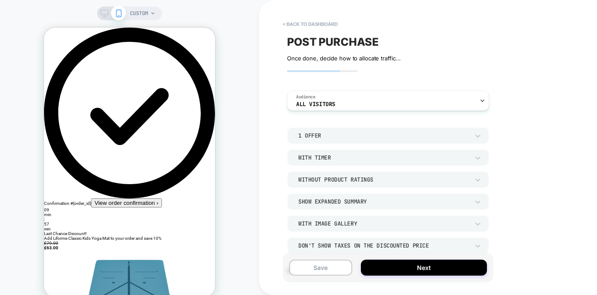
click at [291, 12] on div "POST PURCHASE Click to edit experience details Once done, decide how to allocat…" at bounding box center [388, 148] width 211 height 278
click at [294, 24] on button "< back to dashboard" at bounding box center [309, 24] width 63 height 14
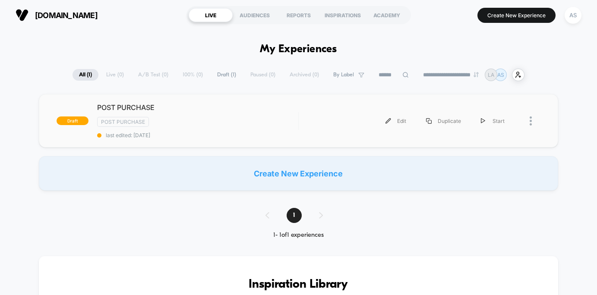
click at [532, 122] on div at bounding box center [534, 120] width 11 height 19
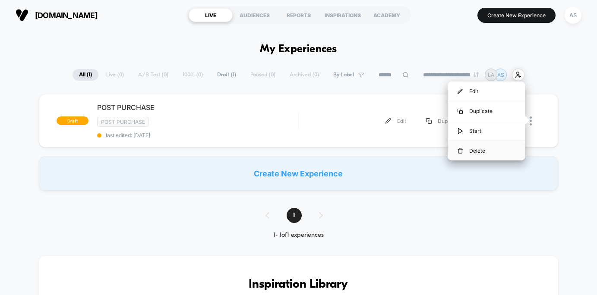
click at [485, 150] on div "Delete" at bounding box center [486, 150] width 78 height 19
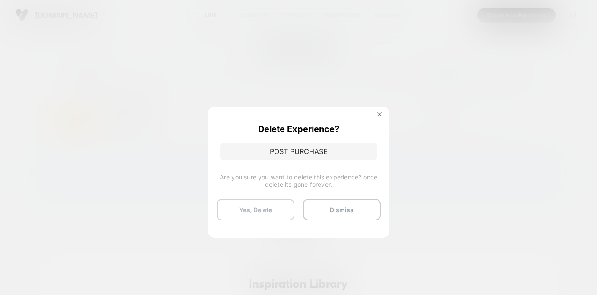
click at [262, 217] on button "Yes, Delete" at bounding box center [256, 210] width 78 height 22
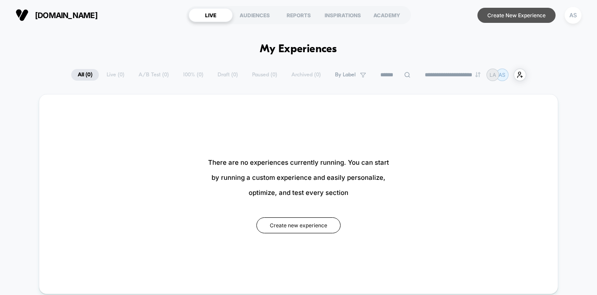
click at [505, 21] on button "Create New Experience" at bounding box center [516, 15] width 78 height 15
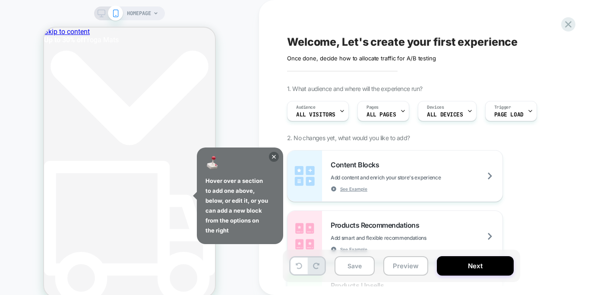
scroll to position [0, 94]
click at [400, 107] on div at bounding box center [403, 110] width 6 height 19
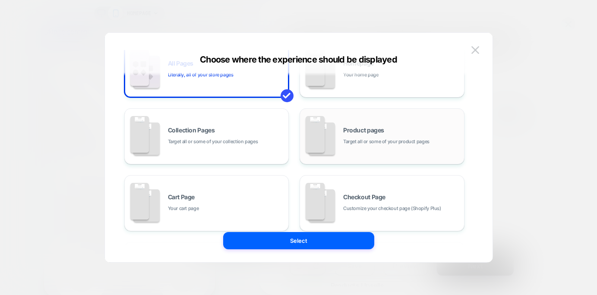
click at [378, 142] on span "Target all or some of your product pages" at bounding box center [386, 142] width 86 height 8
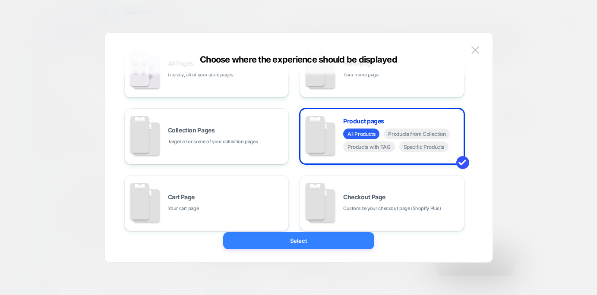
click at [313, 244] on button "Select" at bounding box center [298, 240] width 151 height 17
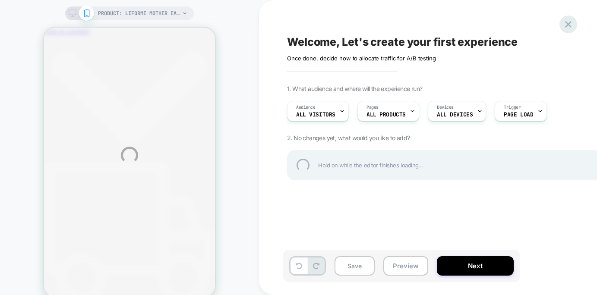
click at [568, 20] on div at bounding box center [568, 25] width 18 height 18
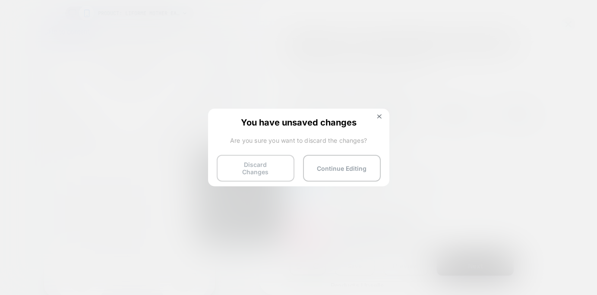
click at [255, 168] on button "Discard Changes" at bounding box center [256, 168] width 78 height 27
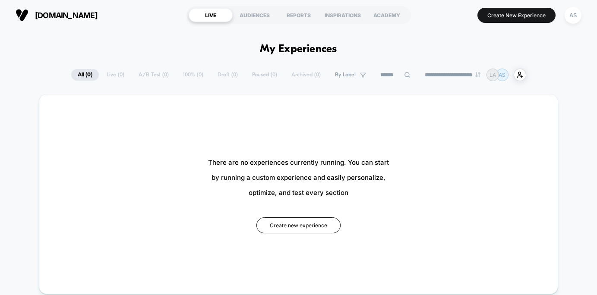
click at [500, 23] on section "Create New Experience AS" at bounding box center [500, 15] width 167 height 22
click at [501, 19] on button "Create New Experience" at bounding box center [516, 15] width 78 height 15
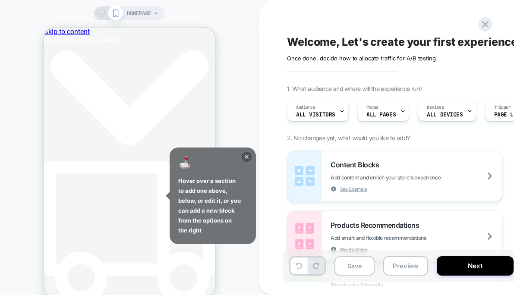
scroll to position [0, 324]
click at [230, 81] on div "HOMEPAGE" at bounding box center [129, 155] width 259 height 293
click at [144, 8] on span "HOMEPAGE" at bounding box center [139, 13] width 24 height 14
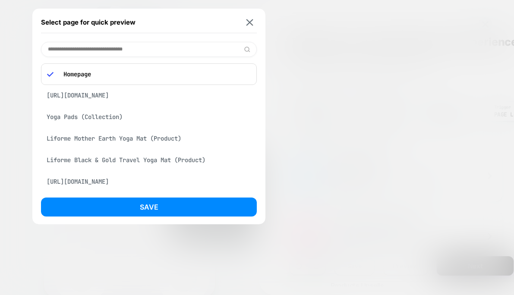
scroll to position [0, 73]
click at [257, 15] on div "Select page for quick preview Homepage [URL][DOMAIN_NAME] Yoga Pads (Collection…" at bounding box center [148, 117] width 233 height 216
click at [253, 18] on div "Select page for quick preview" at bounding box center [149, 23] width 216 height 22
click at [246, 22] on img at bounding box center [249, 22] width 7 height 6
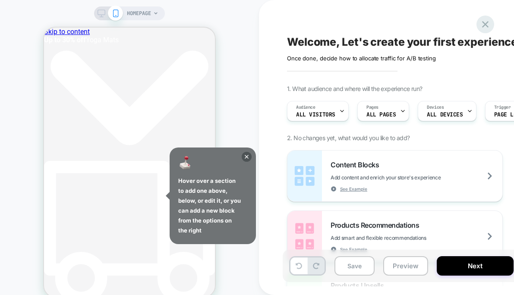
click at [487, 26] on icon at bounding box center [485, 24] width 6 height 6
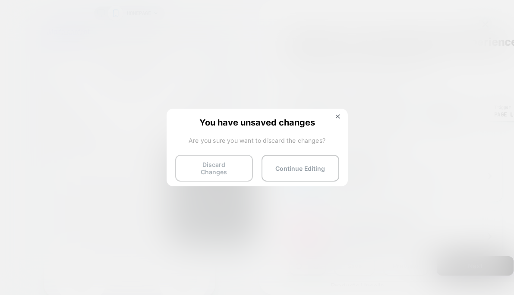
click at [219, 172] on button "Discard Changes" at bounding box center [214, 168] width 78 height 27
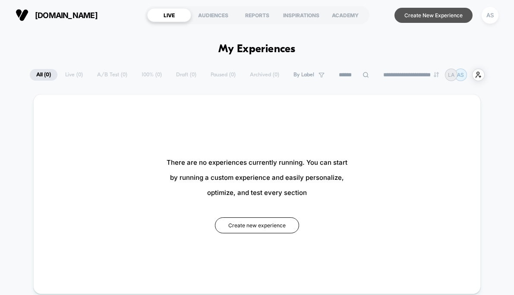
click at [419, 19] on button "Create New Experience" at bounding box center [433, 15] width 78 height 15
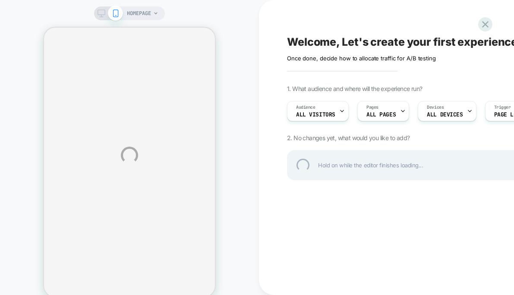
click at [381, 109] on div "HOMEPAGE Welcome, Let's create your first experience Click to edit experience d…" at bounding box center [257, 155] width 514 height 311
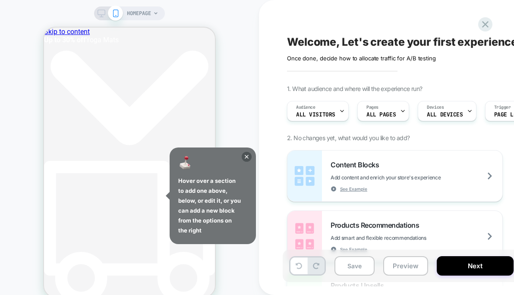
click at [381, 110] on div "Pages ALL PAGES" at bounding box center [381, 110] width 47 height 19
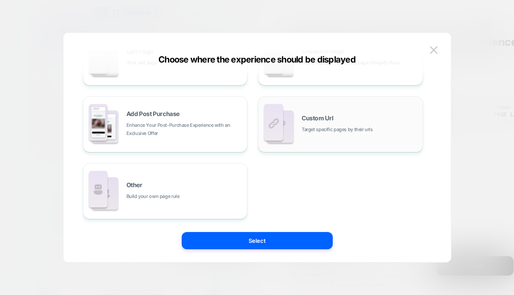
click at [300, 138] on div "Custom Url Target specific pages by their urls" at bounding box center [340, 124] width 155 height 47
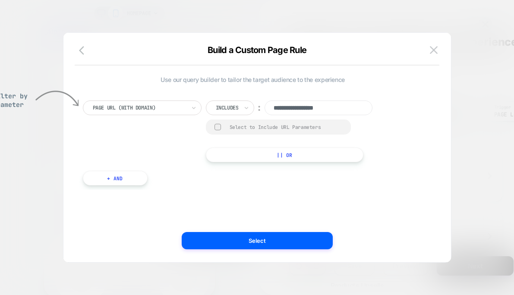
click at [181, 106] on div at bounding box center [139, 108] width 93 height 8
click at [233, 132] on div "Select to Include URL Parameters" at bounding box center [278, 127] width 145 height 15
click at [372, 105] on input "**********" at bounding box center [319, 108] width 108 height 15
type input "**********"
click at [244, 128] on div "Select to Include URL Parameters" at bounding box center [286, 127] width 113 height 6
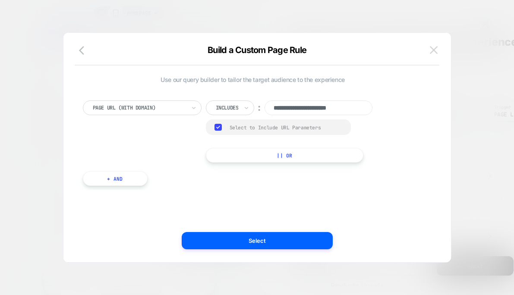
click at [435, 50] on img at bounding box center [434, 49] width 8 height 7
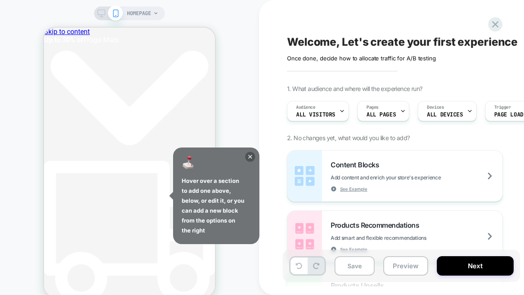
scroll to position [0, 78]
click at [388, 113] on span "ALL PAGES" at bounding box center [380, 115] width 29 height 6
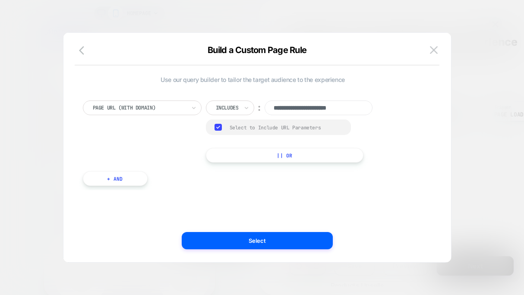
click at [242, 94] on div "**********" at bounding box center [253, 139] width 349 height 103
click at [246, 108] on icon at bounding box center [246, 108] width 6 height 9
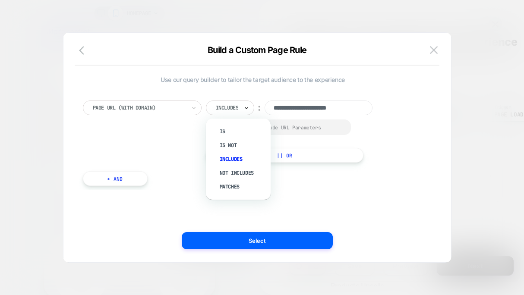
click at [246, 108] on icon at bounding box center [246, 108] width 6 height 9
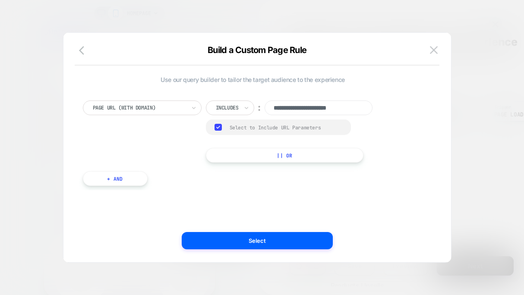
click at [307, 205] on div "**********" at bounding box center [253, 147] width 362 height 195
click at [434, 48] on img at bounding box center [434, 49] width 8 height 7
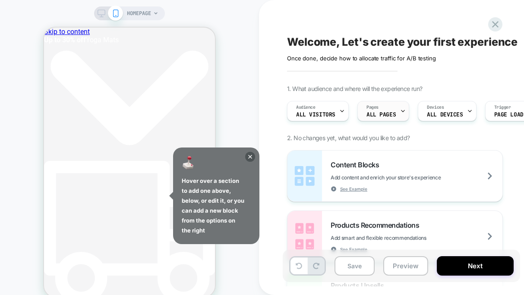
click at [370, 118] on div "Pages ALL PAGES" at bounding box center [381, 110] width 47 height 19
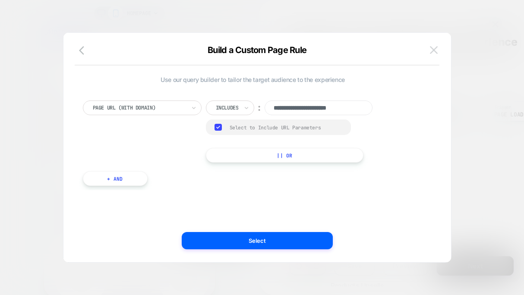
click at [438, 44] on button at bounding box center [433, 50] width 13 height 13
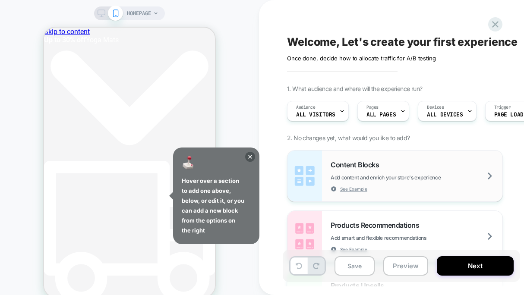
click at [377, 161] on span "Content Blocks" at bounding box center [357, 165] width 53 height 9
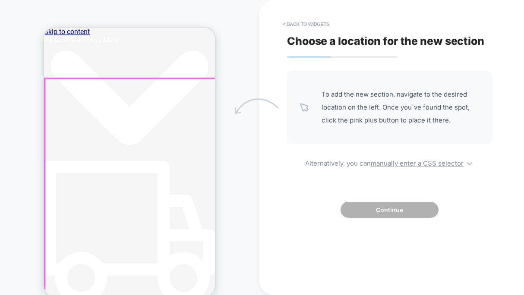
click at [203, 189] on div at bounding box center [130, 231] width 171 height 304
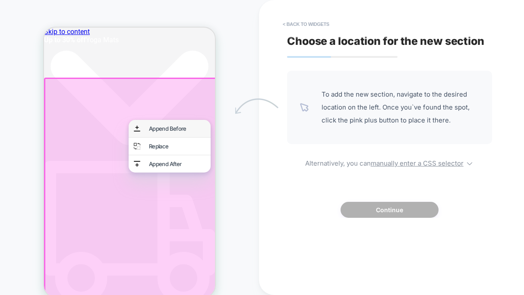
click at [200, 132] on div "Append Before" at bounding box center [177, 128] width 57 height 7
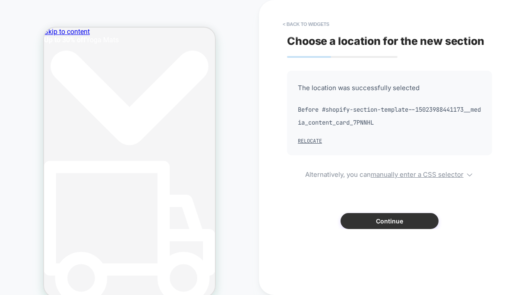
click at [396, 214] on button "Continue" at bounding box center [389, 221] width 98 height 16
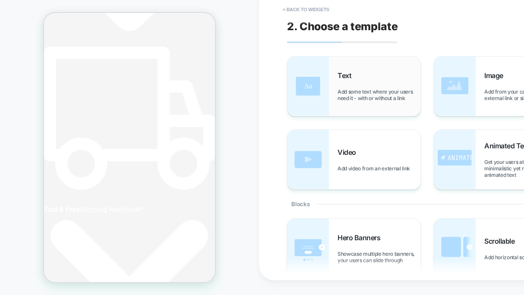
click at [362, 96] on span "Add some text where your users need it - with or without a link" at bounding box center [378, 94] width 83 height 13
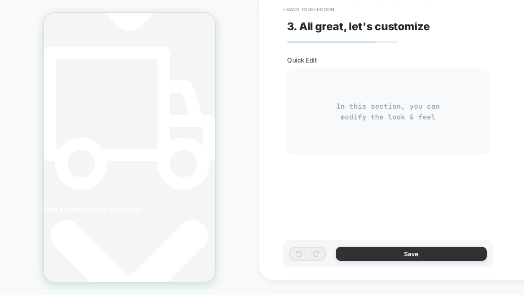
click at [397, 257] on button "Save" at bounding box center [411, 254] width 151 height 14
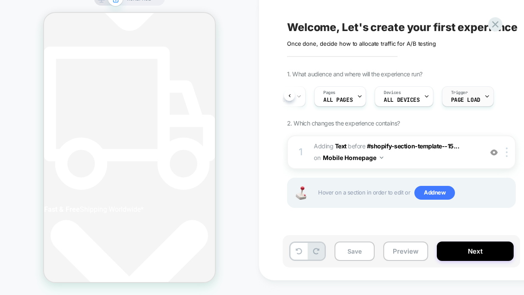
click at [478, 92] on div "Trigger Page Load" at bounding box center [465, 96] width 47 height 19
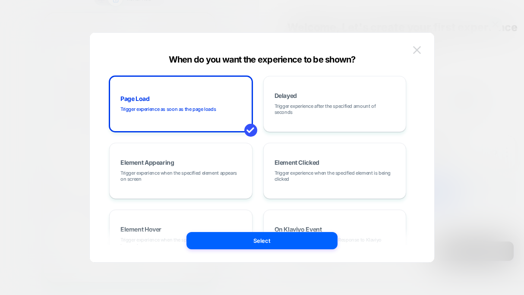
click at [413, 54] on button at bounding box center [416, 50] width 13 height 13
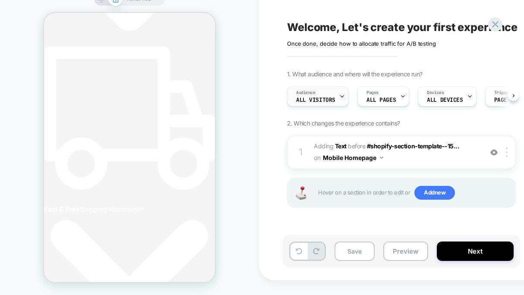
click at [334, 101] on div "Audience All Visitors" at bounding box center [315, 96] width 57 height 19
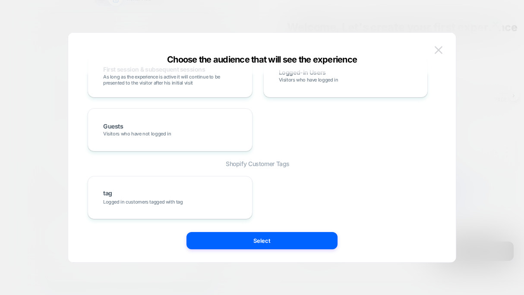
click at [441, 49] on img at bounding box center [439, 49] width 8 height 7
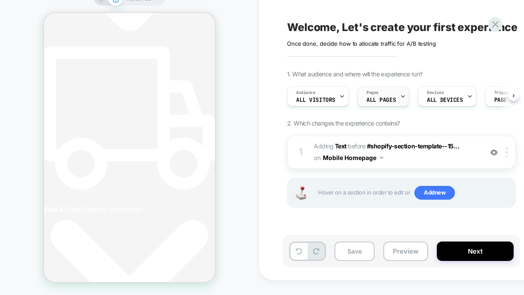
click at [389, 96] on div "Pages ALL PAGES" at bounding box center [381, 96] width 47 height 19
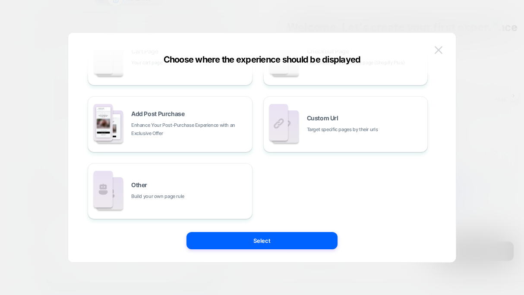
click at [444, 45] on button at bounding box center [438, 50] width 13 height 13
